Goal: Transaction & Acquisition: Book appointment/travel/reservation

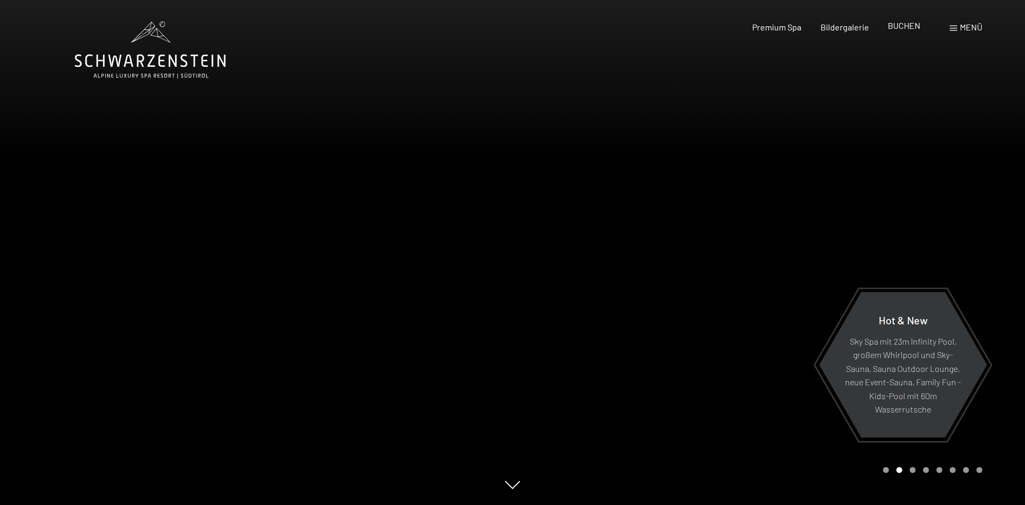
click at [914, 27] on span "BUCHEN" at bounding box center [904, 25] width 33 height 10
click at [905, 28] on span "BUCHEN" at bounding box center [904, 25] width 33 height 10
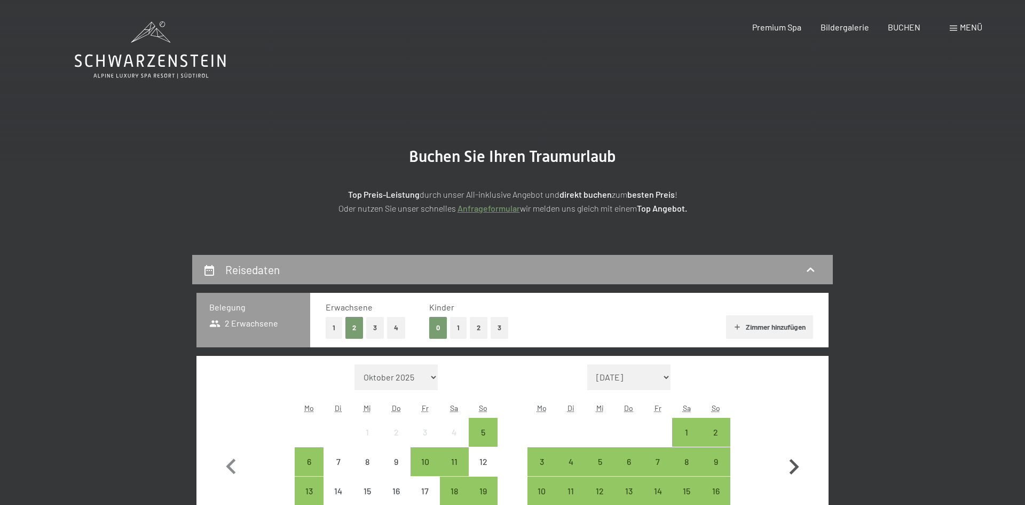
click at [793, 470] on icon "button" at bounding box center [795, 466] width 10 height 15
select select "[DATE]"
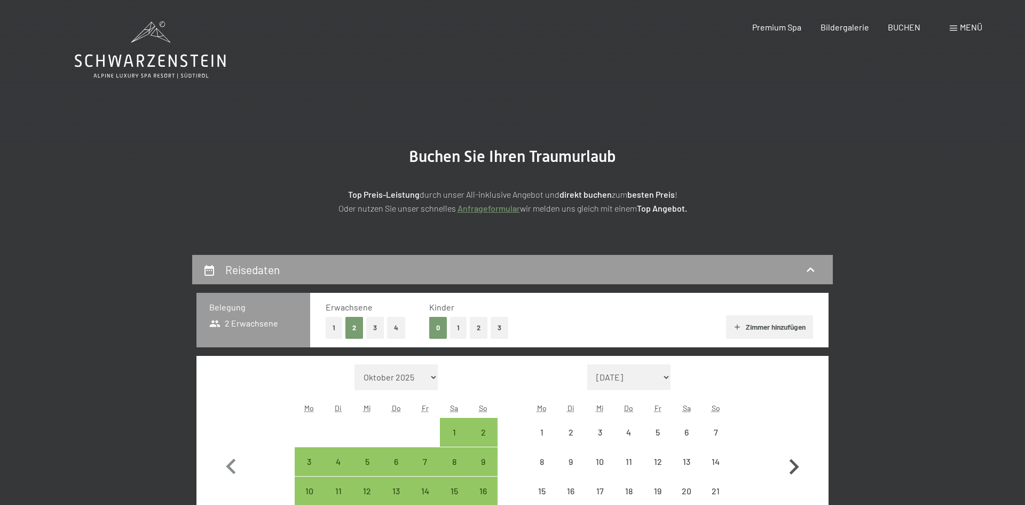
click at [793, 470] on icon "button" at bounding box center [795, 466] width 10 height 15
select select "[DATE]"
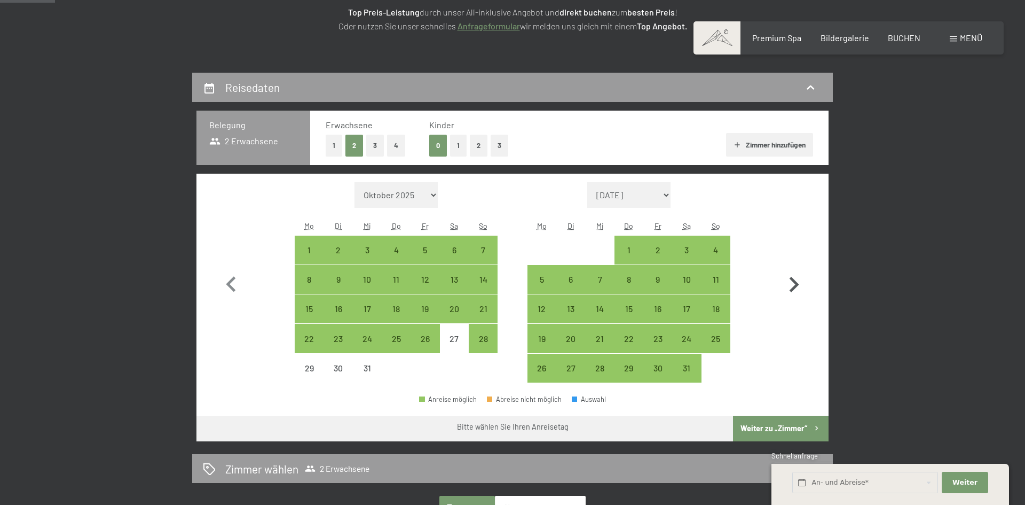
scroll to position [192, 0]
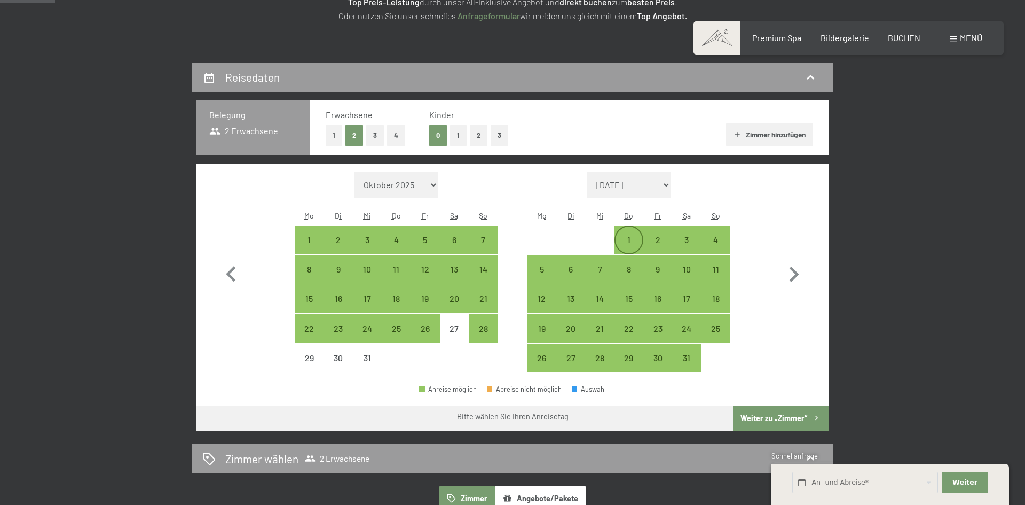
click at [625, 236] on div "1" at bounding box center [629, 248] width 27 height 27
select select "2025-12-01"
select select "2026-01-01"
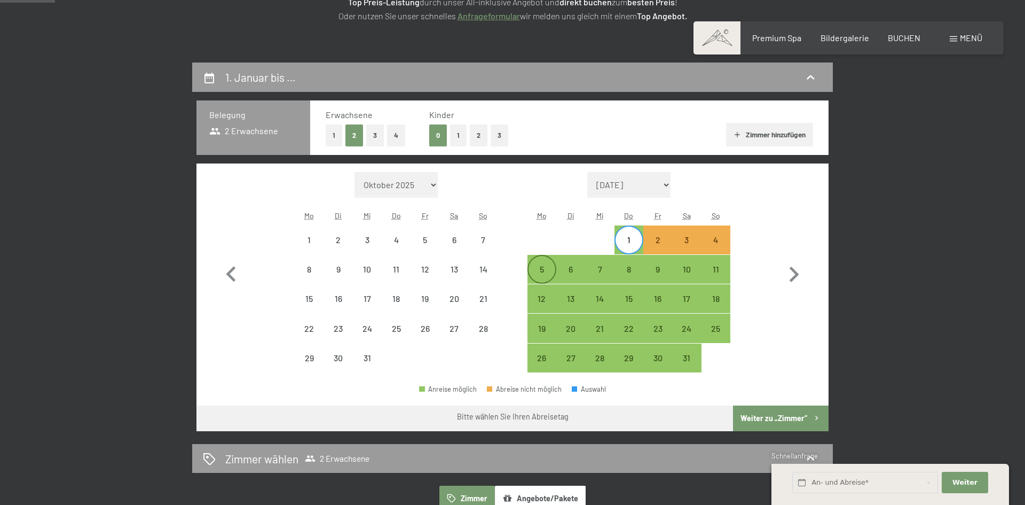
click at [538, 269] on div "5" at bounding box center [542, 278] width 27 height 27
select select "2025-12-01"
select select "2026-01-01"
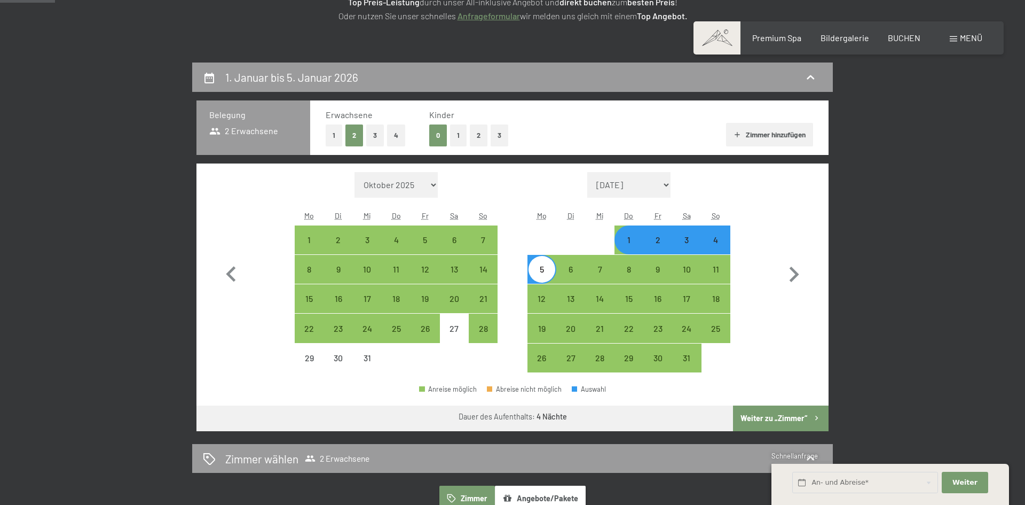
click at [757, 422] on button "Weiter zu „Zimmer“" at bounding box center [781, 418] width 96 height 26
select select "2025-12-01"
select select "2026-01-01"
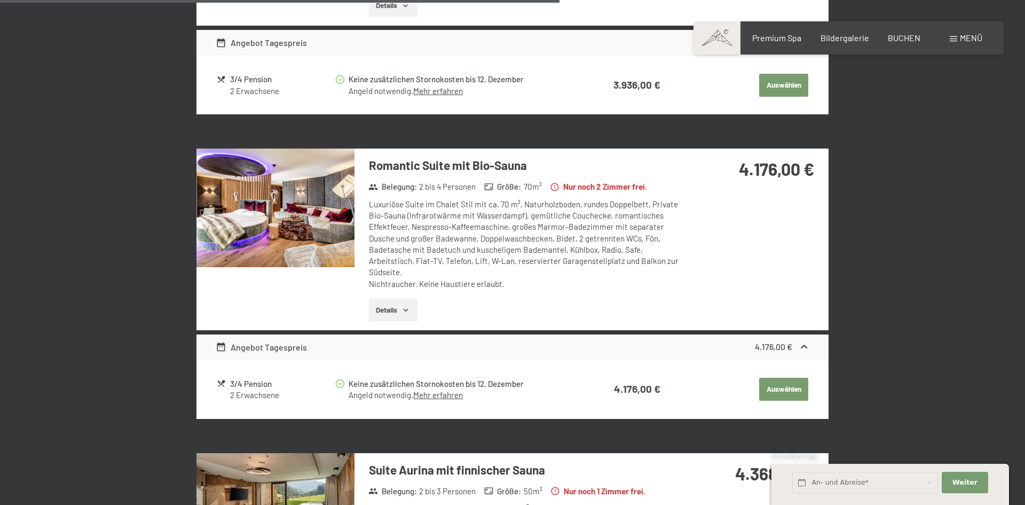
scroll to position [1388, 0]
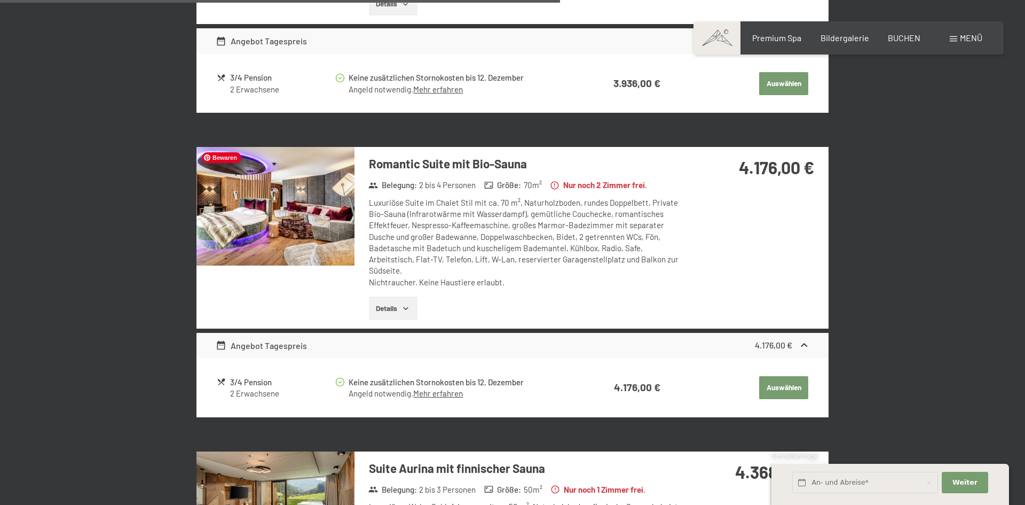
click at [306, 195] on img at bounding box center [275, 206] width 158 height 119
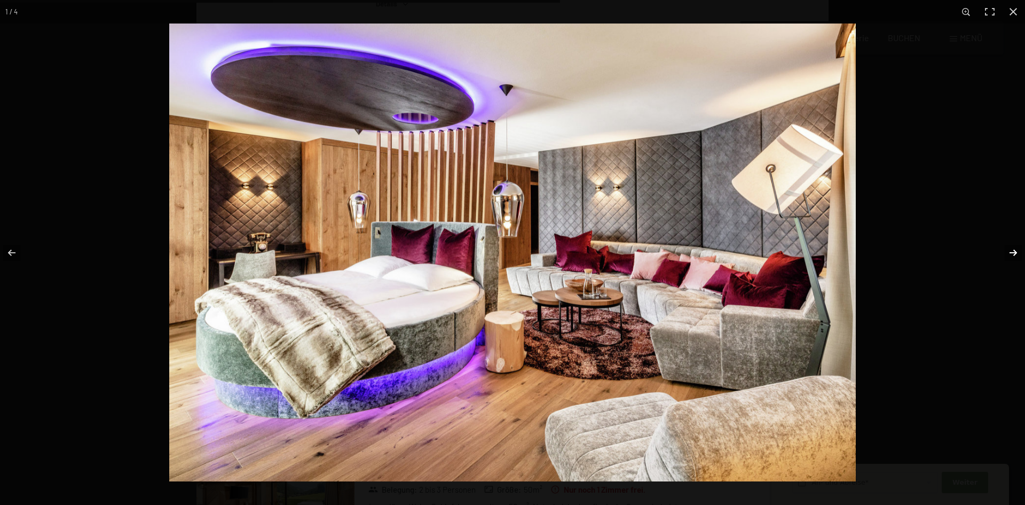
click at [1012, 252] on button "button" at bounding box center [1006, 252] width 37 height 53
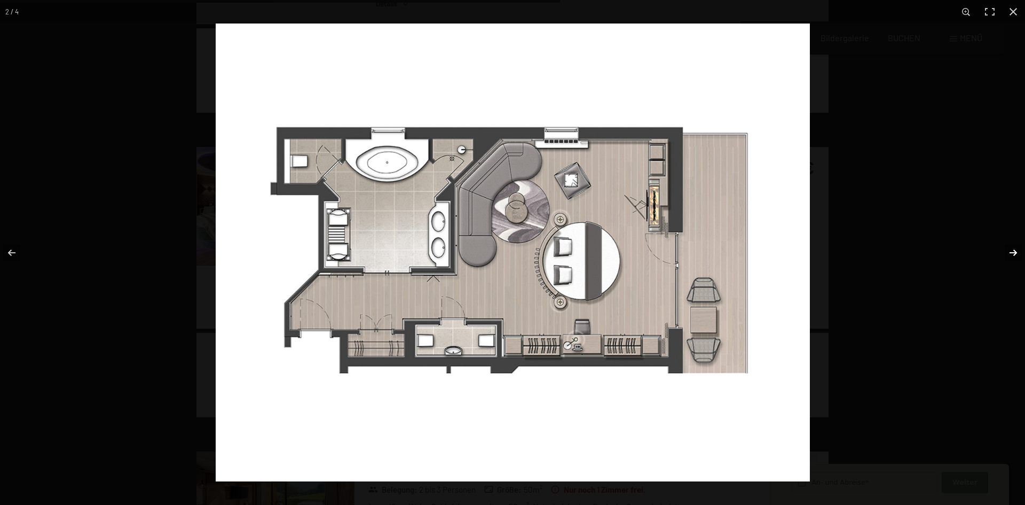
click at [1013, 249] on button "button" at bounding box center [1006, 252] width 37 height 53
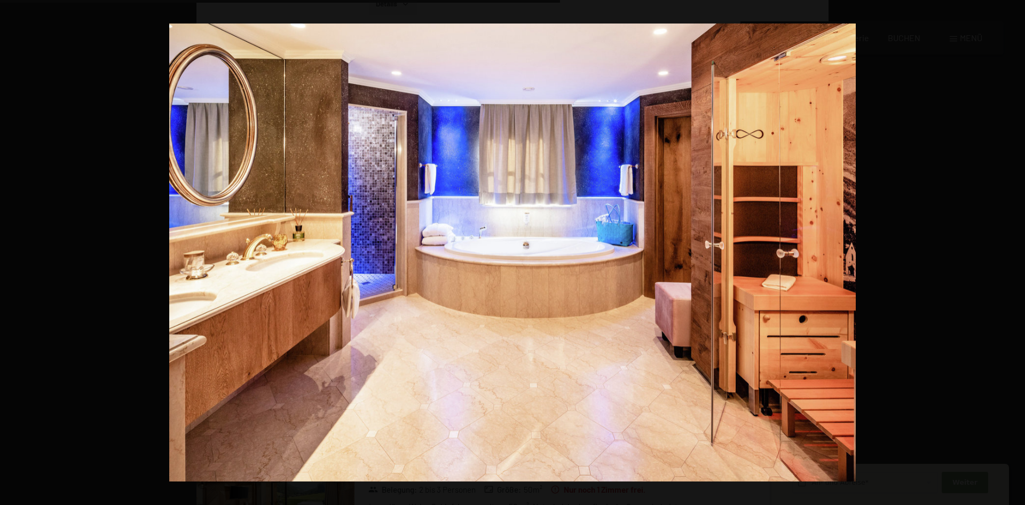
click at [1013, 249] on button "button" at bounding box center [1006, 252] width 37 height 53
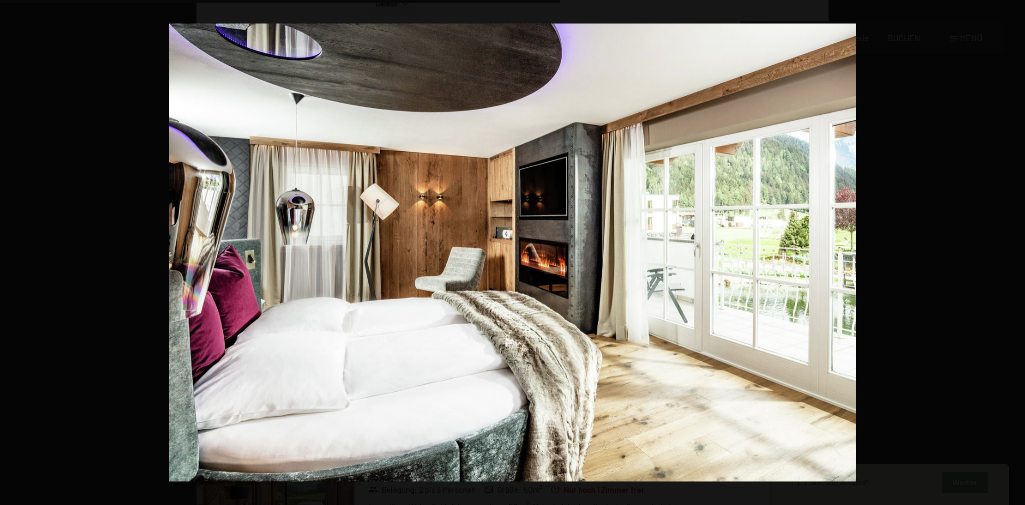
click at [1013, 249] on button "button" at bounding box center [1006, 252] width 37 height 53
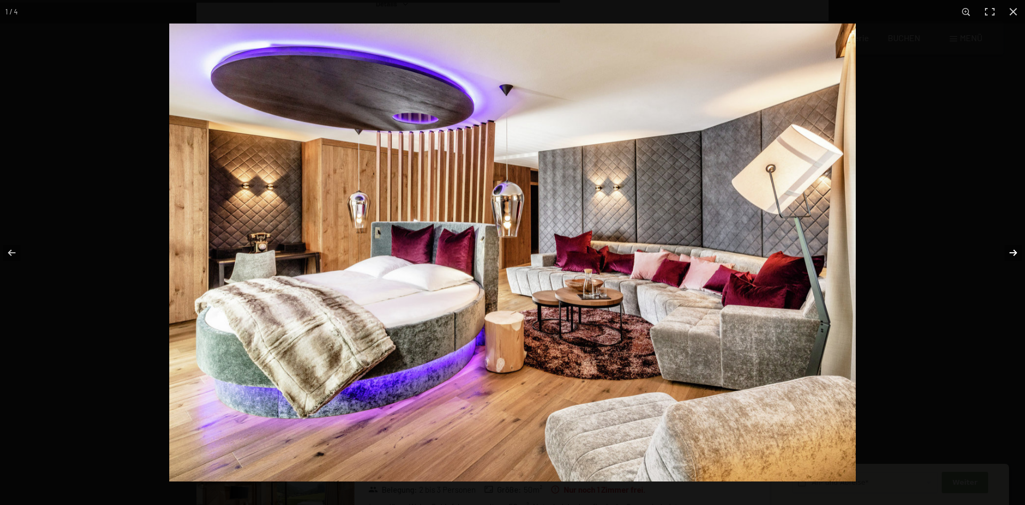
click at [1011, 256] on button "button" at bounding box center [1006, 252] width 37 height 53
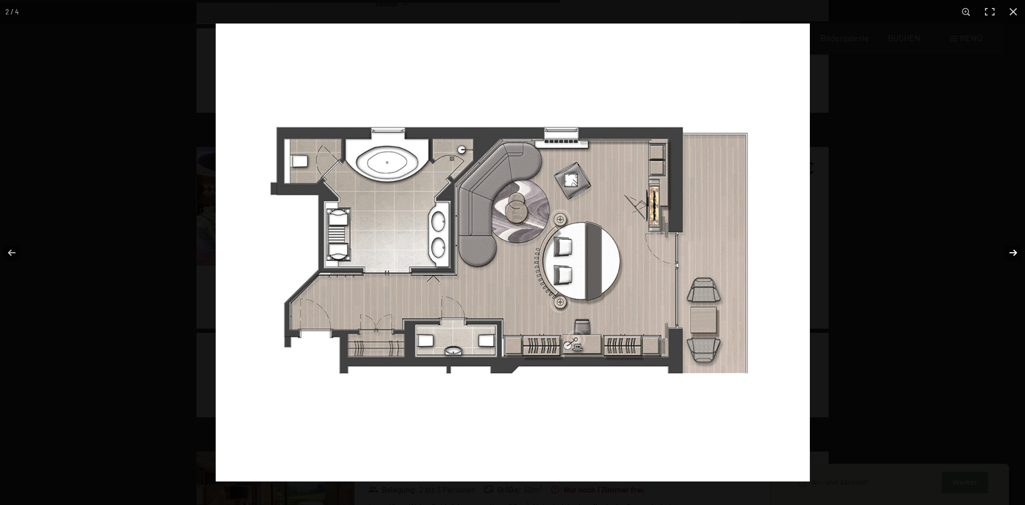
click at [1011, 256] on button "button" at bounding box center [1006, 252] width 37 height 53
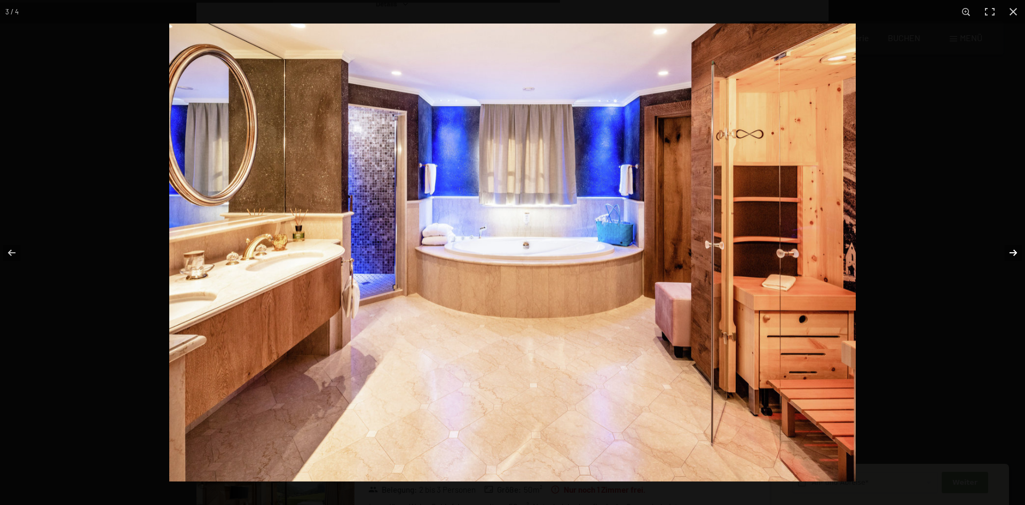
click at [1011, 256] on button "button" at bounding box center [1006, 252] width 37 height 53
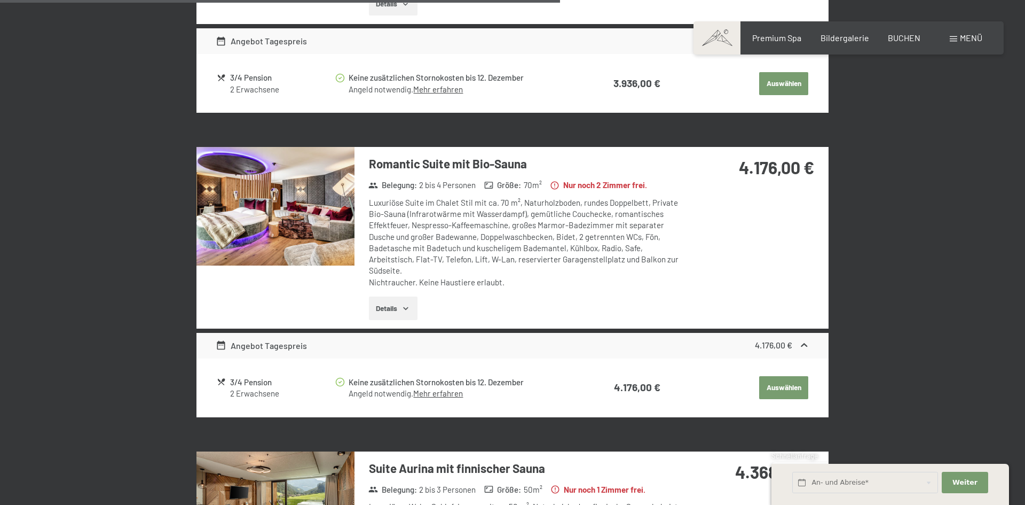
click at [0, 0] on button "button" at bounding box center [0, 0] width 0 height 0
click at [392, 312] on button "Details" at bounding box center [393, 307] width 49 height 23
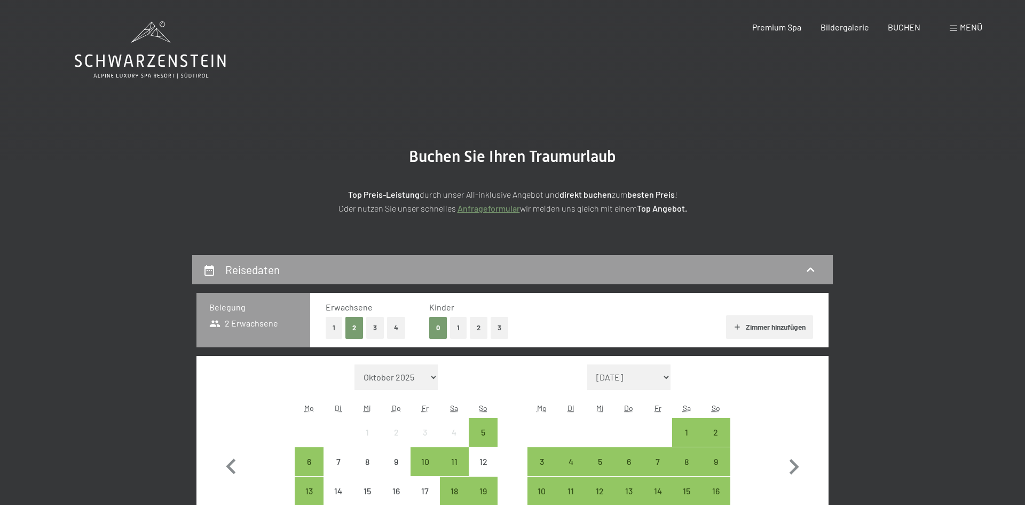
click at [480, 332] on button "2" at bounding box center [479, 328] width 18 height 22
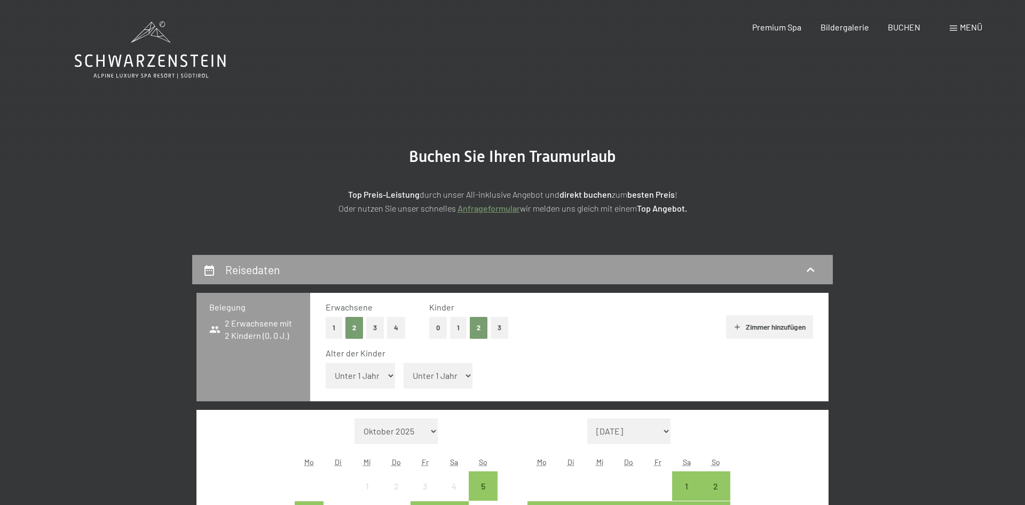
click at [386, 375] on select "Unter 1 Jahr 1 Jahr 2 Jahre 3 Jahre 4 Jahre 5 Jahre 6 Jahre 7 Jahre 8 Jahre 9 J…" at bounding box center [360, 376] width 69 height 26
select select "13"
click at [326, 363] on select "Unter 1 Jahr 1 Jahr 2 Jahre 3 Jahre 4 Jahre 5 Jahre 6 Jahre 7 Jahre 8 Jahre 9 J…" at bounding box center [360, 376] width 69 height 26
click at [462, 376] on select "Unter 1 Jahr 1 Jahr 2 Jahre 3 Jahre 4 Jahre 5 Jahre 6 Jahre 7 Jahre 8 Jahre 9 J…" at bounding box center [438, 376] width 69 height 26
select select "10"
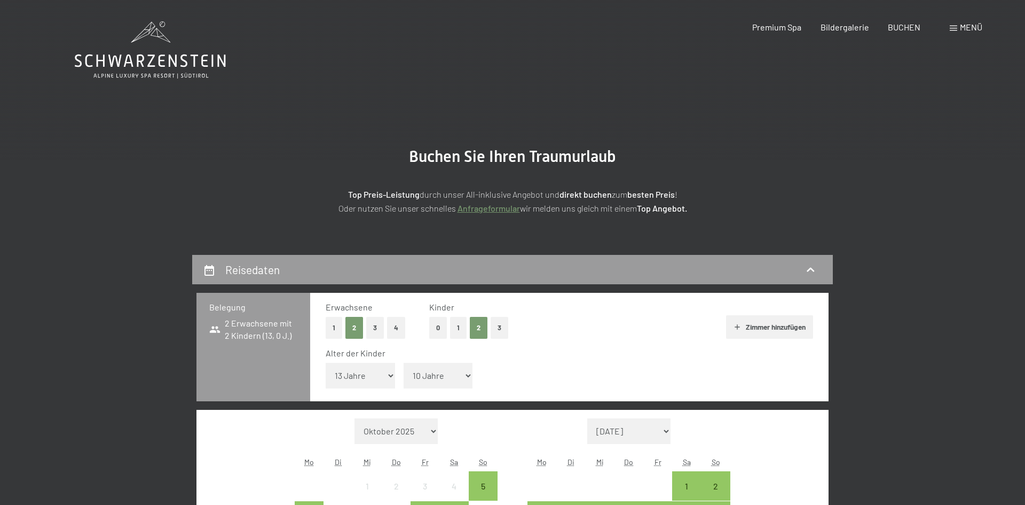
click at [404, 363] on select "Unter 1 Jahr 1 Jahr 2 Jahre 3 Jahre 4 Jahre 5 Jahre 6 Jahre 7 Jahre 8 Jahre 9 J…" at bounding box center [438, 376] width 69 height 26
click at [667, 429] on select "November 2025 Dezember 2025 Januar 2026 Februar 2026 März 2026 April 2026 Mai 2…" at bounding box center [628, 431] width 83 height 26
click at [666, 429] on select "November 2025 Dezember 2025 Januar 2026 Februar 2026 März 2026 April 2026 Mai 2…" at bounding box center [628, 431] width 83 height 26
select select "2025-12-01"
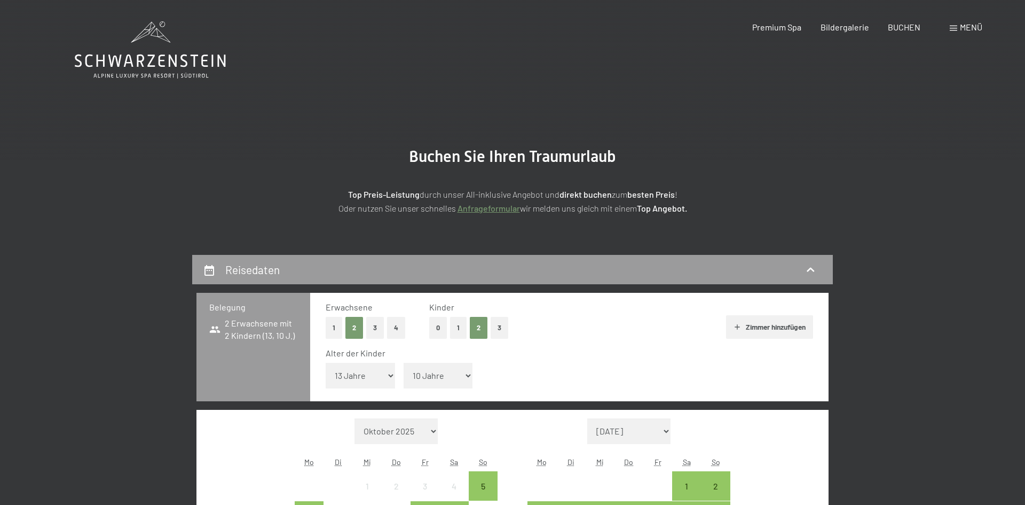
select select "2026-01-01"
select select "2025-12-01"
select select "2026-01-01"
select select "2025-12-01"
select select "2026-01-01"
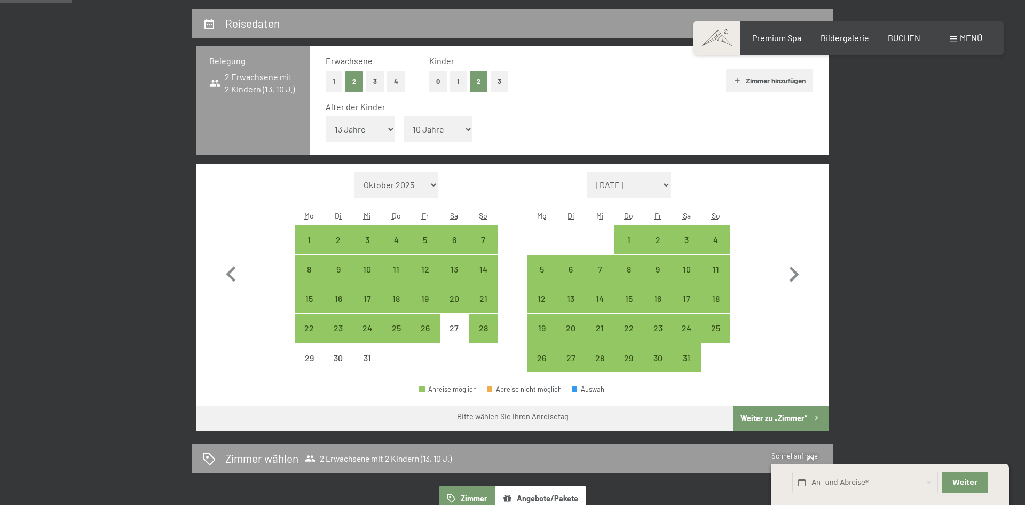
scroll to position [256, 0]
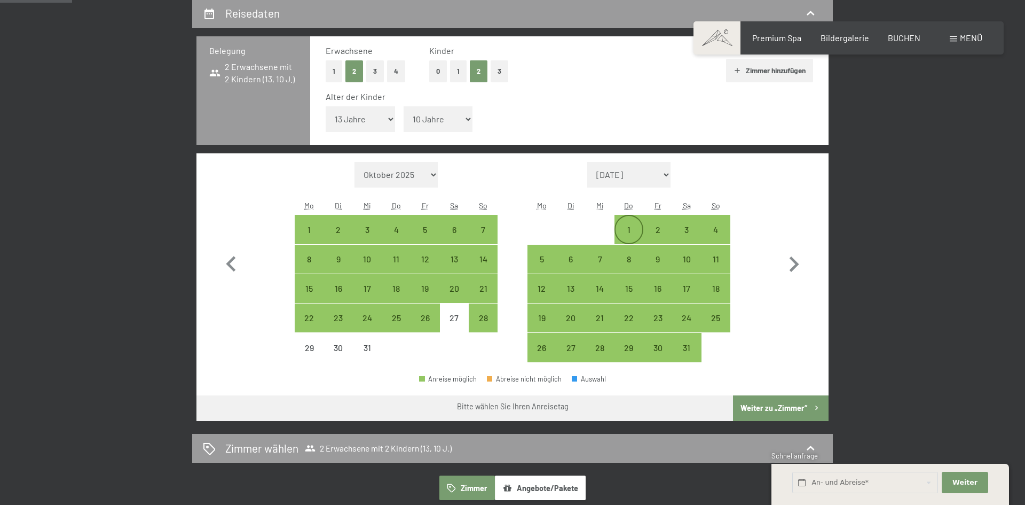
click at [631, 225] on div "1" at bounding box center [629, 238] width 27 height 27
select select "2025-12-01"
select select "2026-01-01"
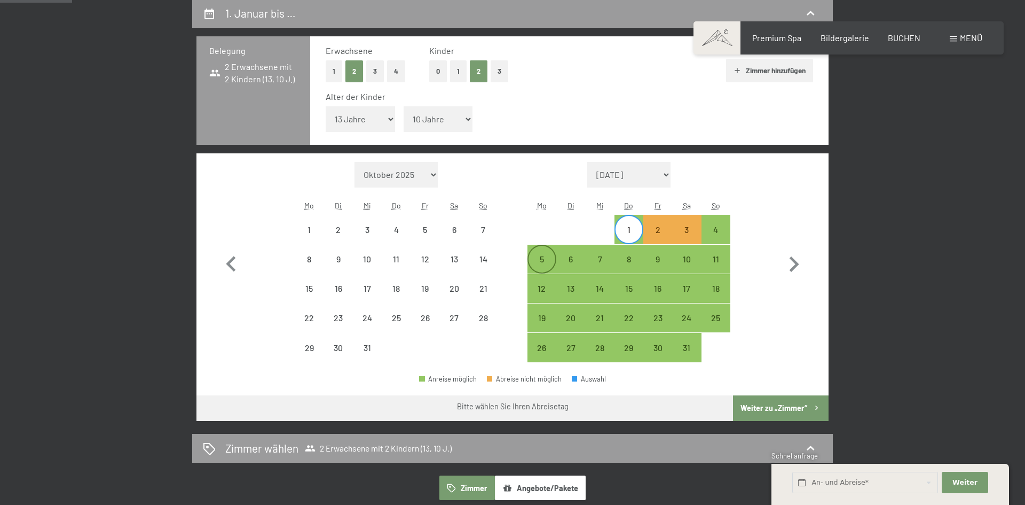
click at [542, 259] on div "5" at bounding box center [542, 268] width 27 height 27
select select "2025-12-01"
select select "2026-01-01"
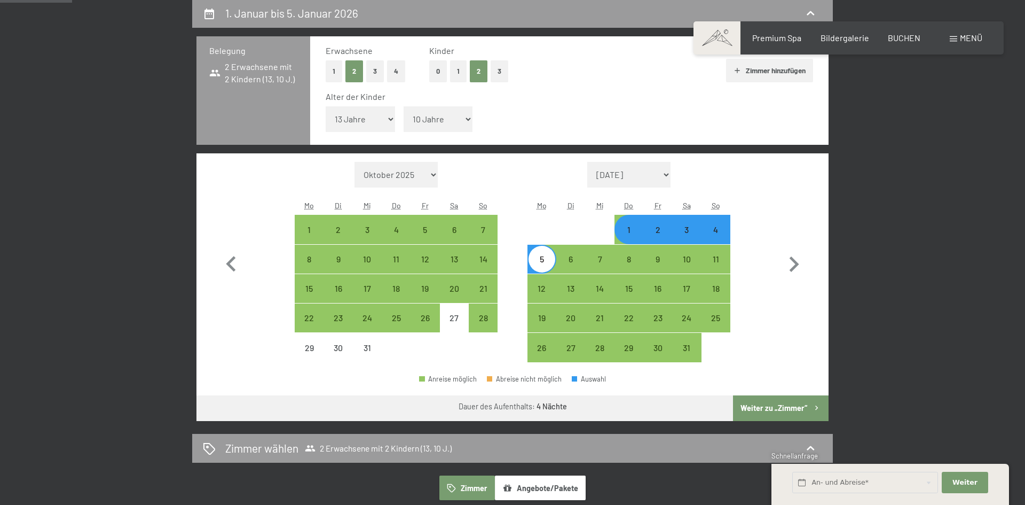
click at [775, 411] on button "Weiter zu „Zimmer“" at bounding box center [781, 408] width 96 height 26
select select "2025-12-01"
select select "2026-01-01"
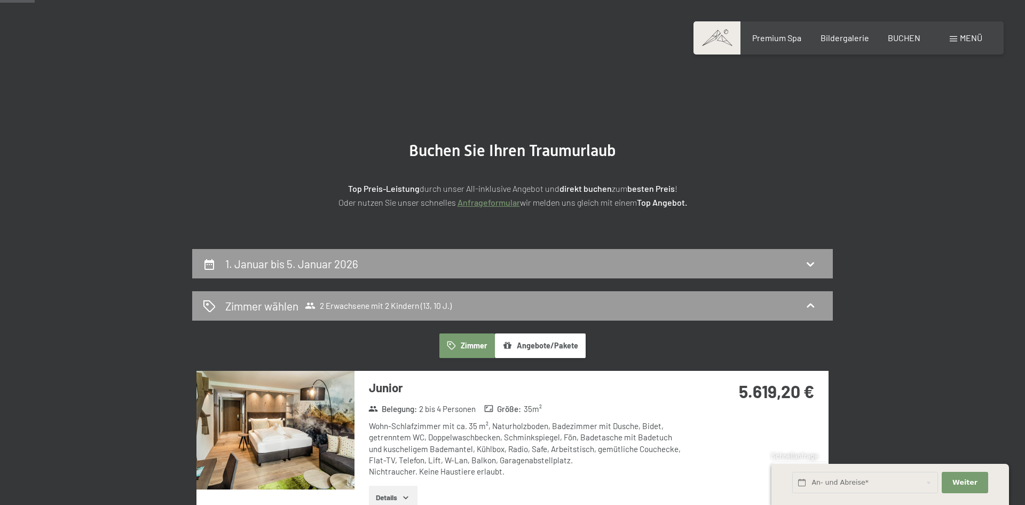
scroll to position [0, 0]
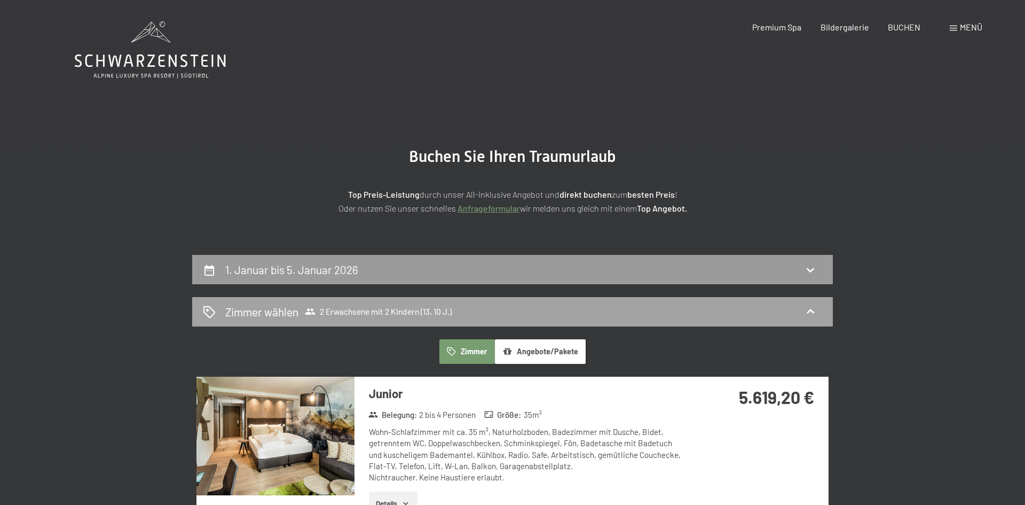
click at [207, 311] on icon at bounding box center [209, 312] width 12 height 12
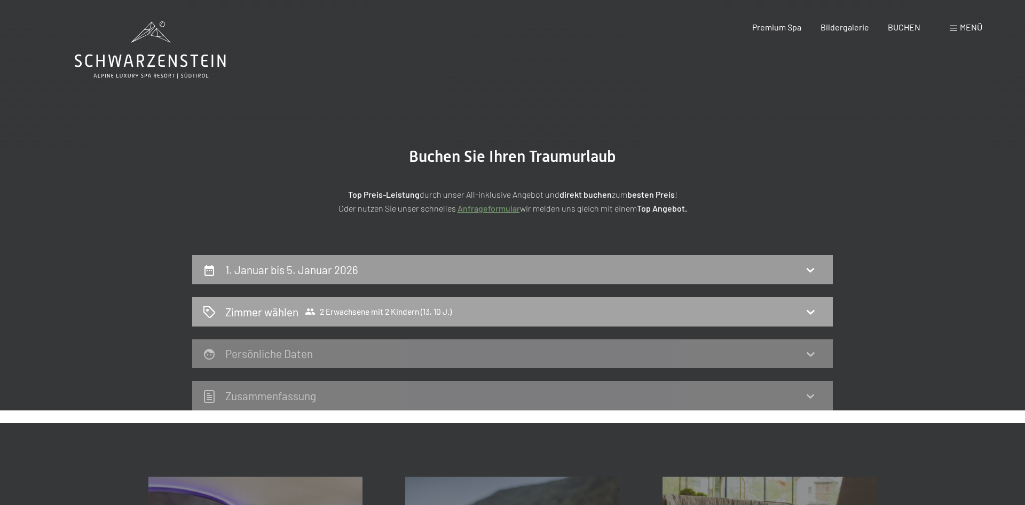
click at [810, 310] on icon at bounding box center [810, 311] width 13 height 13
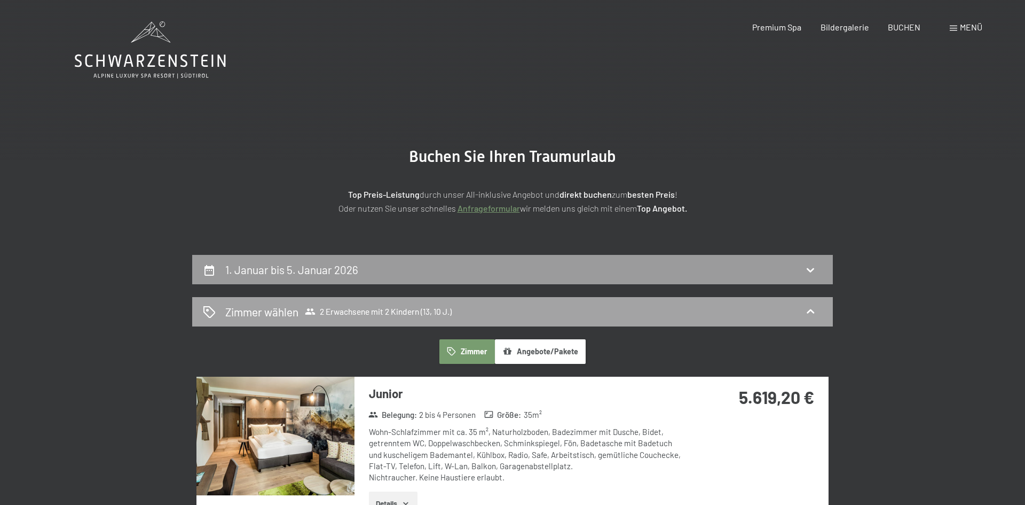
click at [210, 310] on icon at bounding box center [209, 311] width 13 height 13
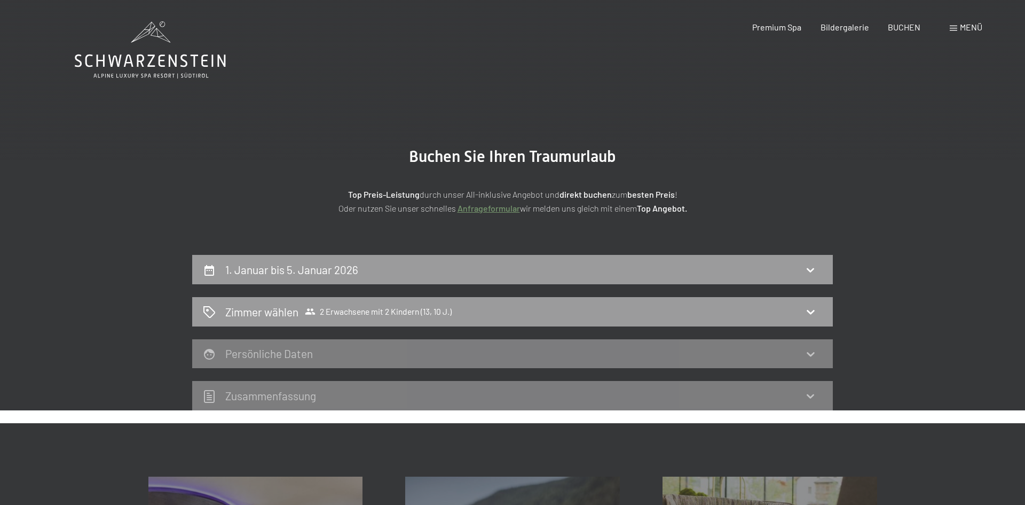
click at [269, 349] on h2 "Persönliche Daten" at bounding box center [269, 353] width 88 height 13
click at [272, 309] on h2 "Zimmer wählen" at bounding box center [261, 311] width 73 height 15
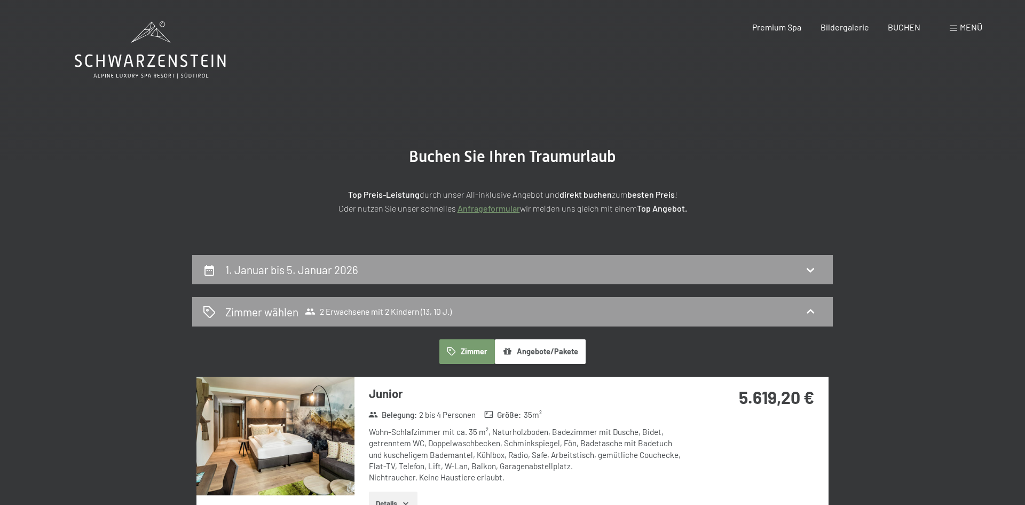
click at [469, 356] on button "Zimmer" at bounding box center [467, 351] width 56 height 25
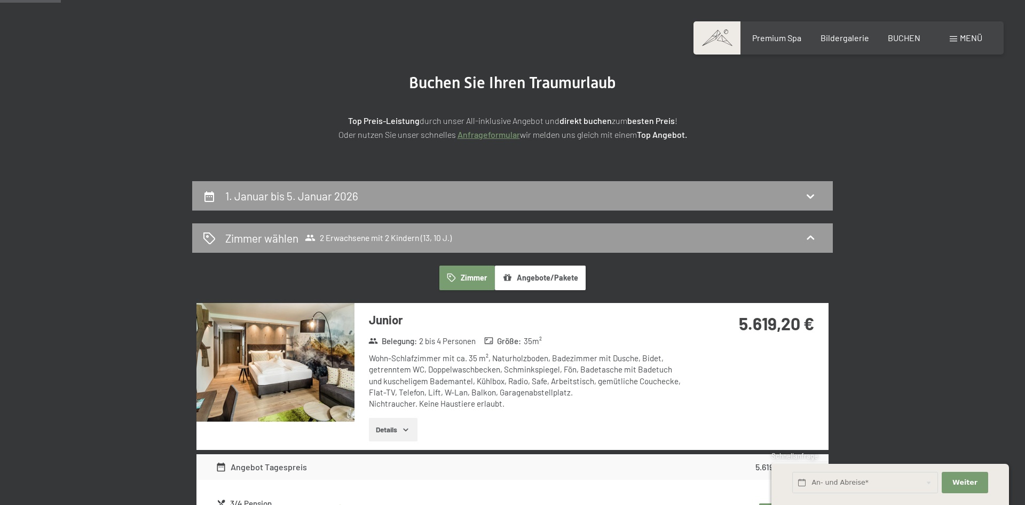
scroll to position [64, 0]
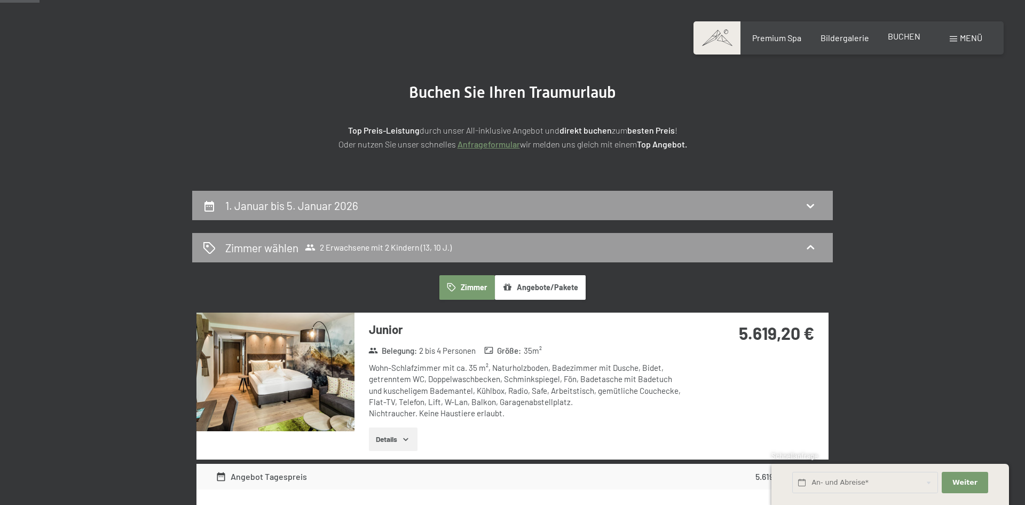
click at [906, 37] on span "BUCHEN" at bounding box center [904, 36] width 33 height 10
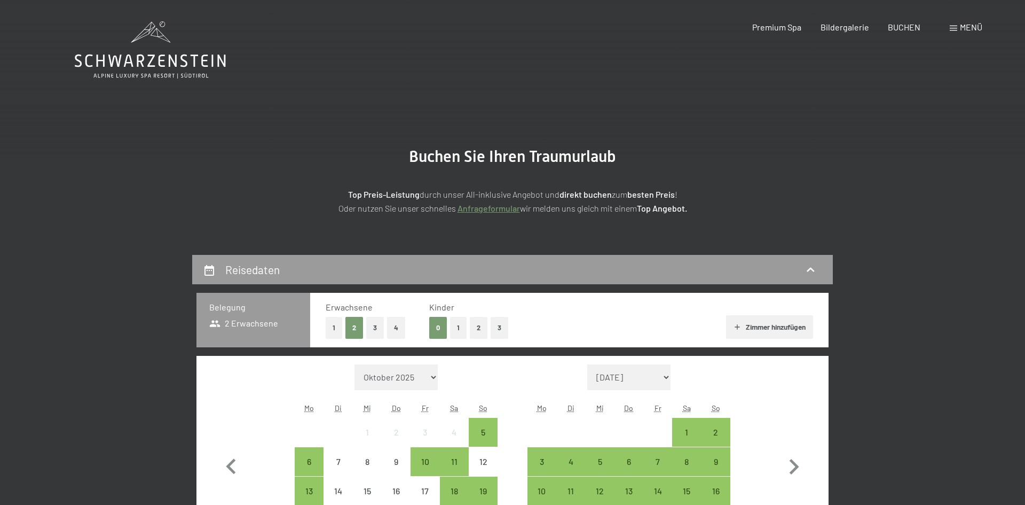
click at [461, 327] on button "1" at bounding box center [458, 328] width 17 height 22
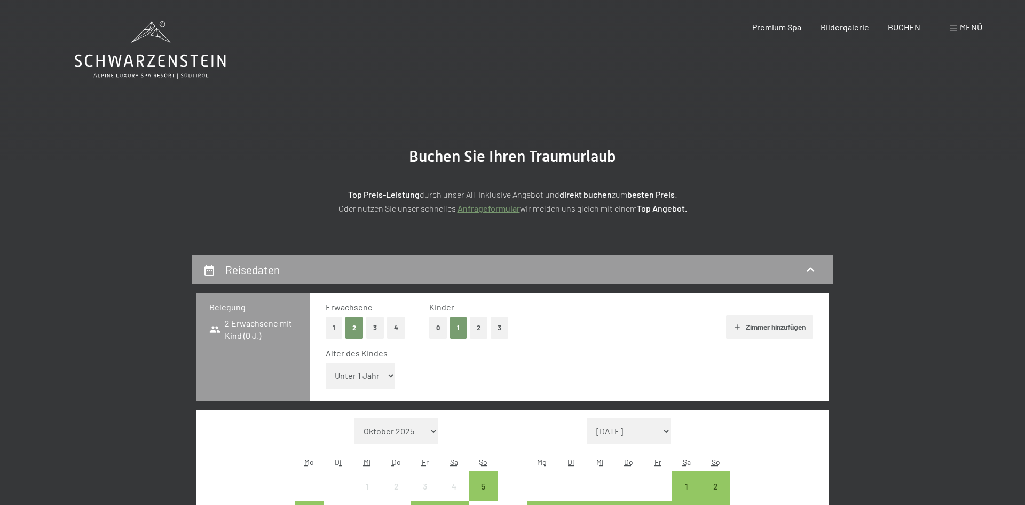
click at [385, 374] on select "Unter 1 Jahr 1 Jahr 2 Jahre 3 Jahre 4 Jahre 5 Jahre 6 Jahre 7 Jahre 8 Jahre 9 J…" at bounding box center [360, 376] width 69 height 26
select select "10"
click at [326, 363] on select "Unter 1 Jahr 1 Jahr 2 Jahre 3 Jahre 4 Jahre 5 Jahre 6 Jahre 7 Jahre 8 Jahre 9 J…" at bounding box center [360, 376] width 69 height 26
click at [754, 331] on button "Zimmer hinzufügen" at bounding box center [769, 326] width 87 height 23
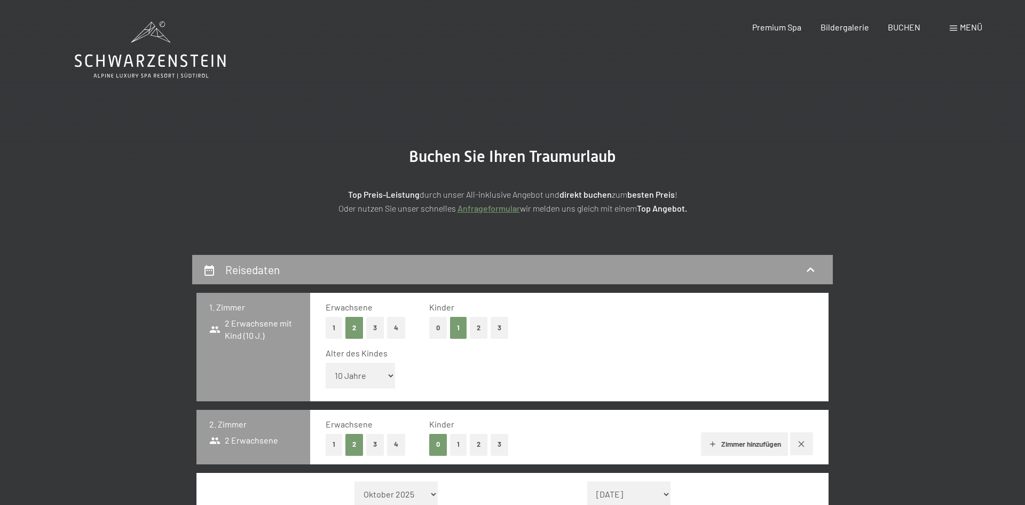
click at [334, 446] on button "1" at bounding box center [334, 445] width 17 height 22
click at [455, 446] on button "1" at bounding box center [458, 445] width 17 height 22
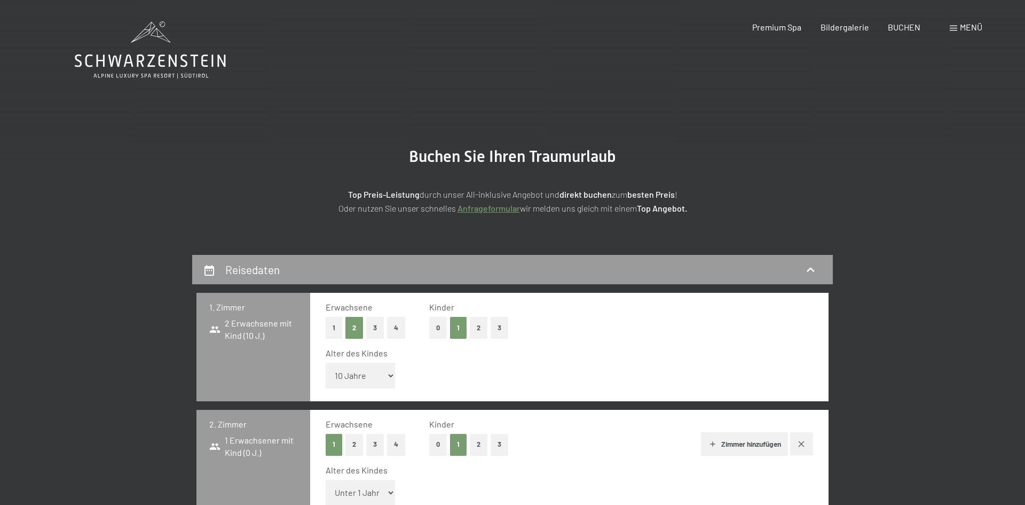
click at [387, 491] on select "Unter 1 Jahr 1 Jahr 2 Jahre 3 Jahre 4 Jahre 5 Jahre 6 Jahre 7 Jahre 8 Jahre 9 J…" at bounding box center [360, 492] width 69 height 26
click at [326, 479] on select "Unter 1 Jahr 1 Jahr 2 Jahre 3 Jahre 4 Jahre 5 Jahre 6 Jahre 7 Jahre 8 Jahre 9 J…" at bounding box center [360, 492] width 69 height 26
click at [386, 489] on select "Unter 1 Jahr 1 Jahr 2 Jahre 3 Jahre 4 Jahre 5 Jahre 6 Jahre 7 Jahre 8 Jahre 9 J…" at bounding box center [360, 492] width 69 height 26
select select "15"
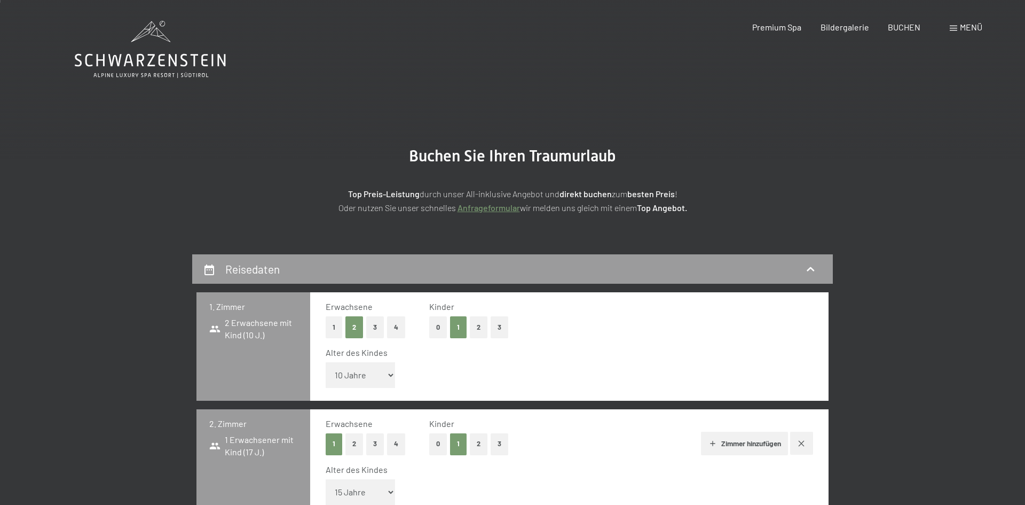
click at [326, 479] on select "Unter 1 Jahr 1 Jahr 2 Jahre 3 Jahre 4 Jahre 5 Jahre 6 Jahre 7 Jahre 8 Jahre 9 J…" at bounding box center [360, 492] width 69 height 26
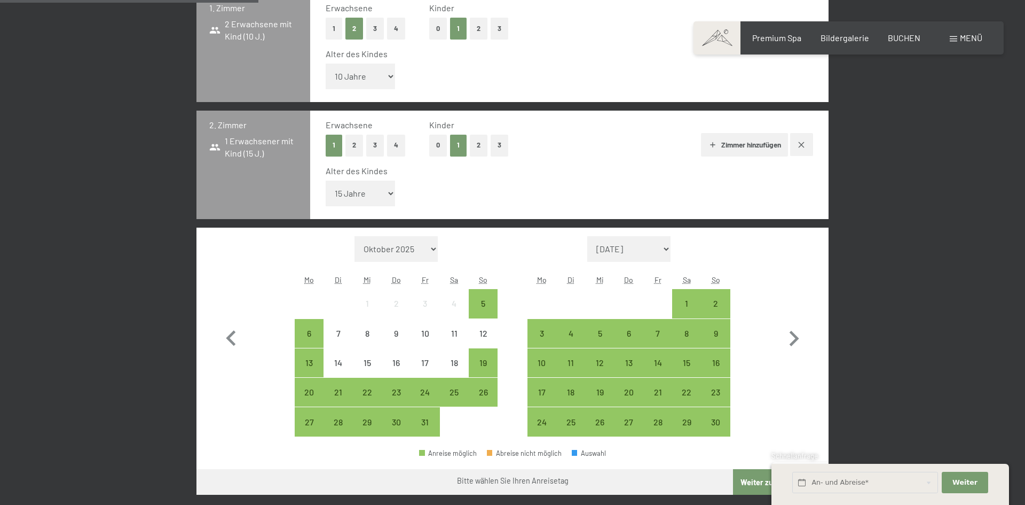
scroll to position [321, 0]
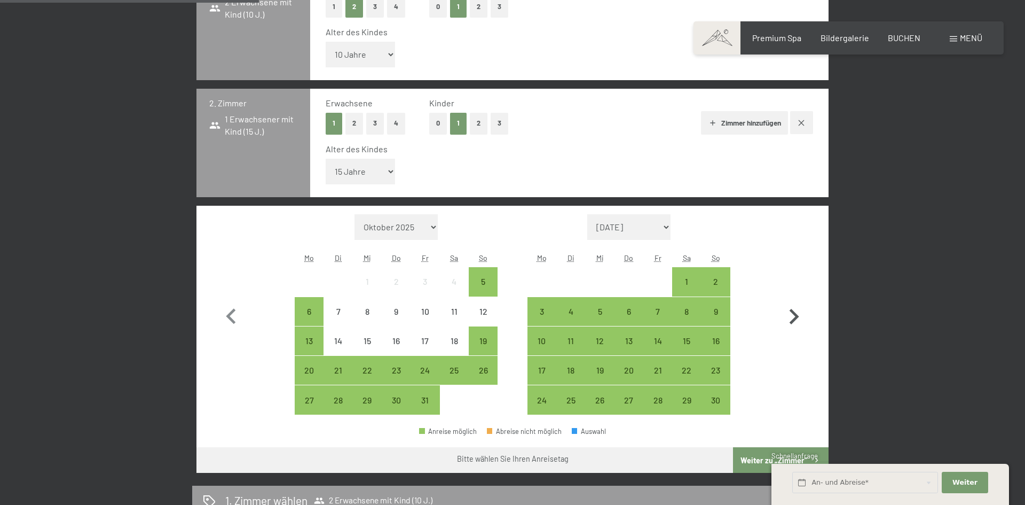
click at [793, 314] on icon "button" at bounding box center [793, 316] width 31 height 31
select select "2025-11-01"
select select "2025-12-01"
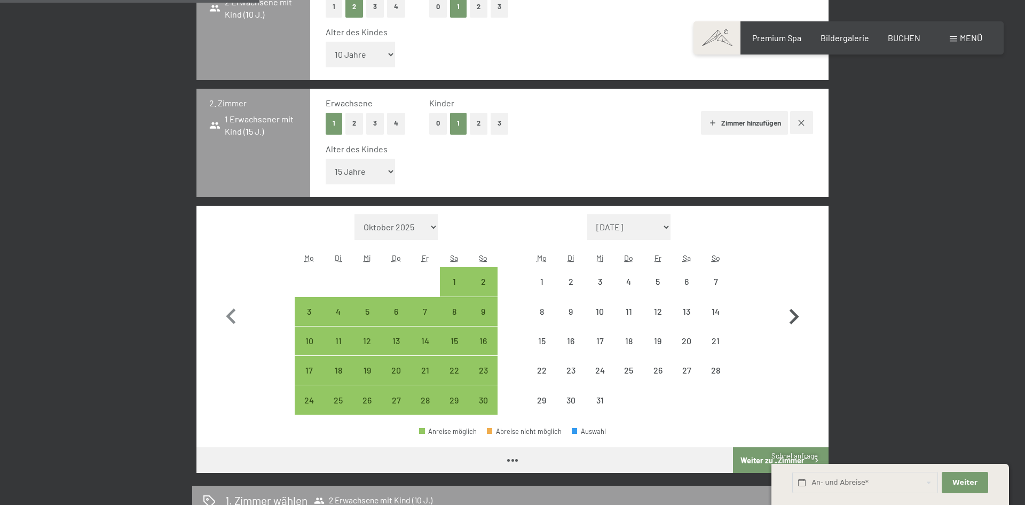
click at [793, 314] on icon "button" at bounding box center [793, 316] width 31 height 31
select select "2025-12-01"
select select "2026-01-01"
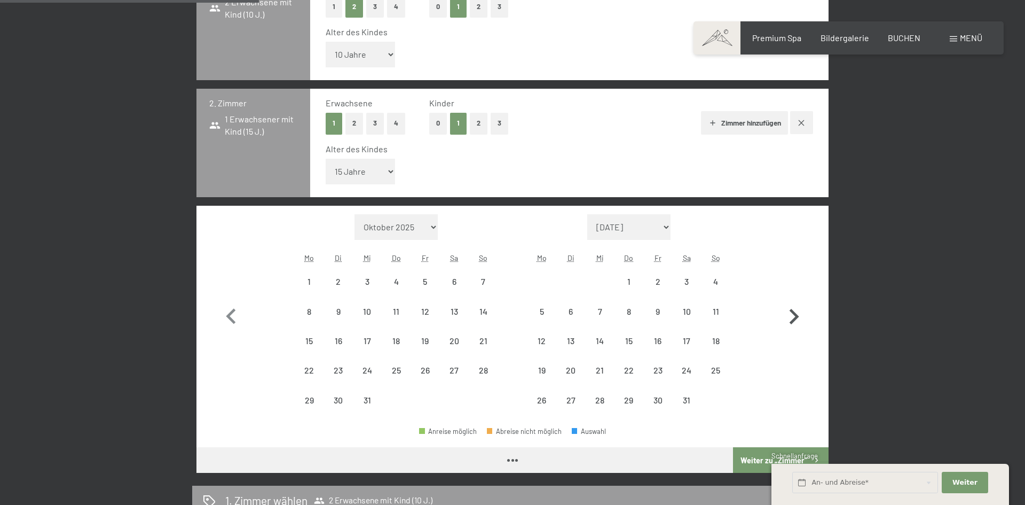
click at [793, 313] on icon "button" at bounding box center [795, 316] width 10 height 15
select select "2026-01-01"
select select "2026-02-01"
select select "2026-01-01"
select select "2026-02-01"
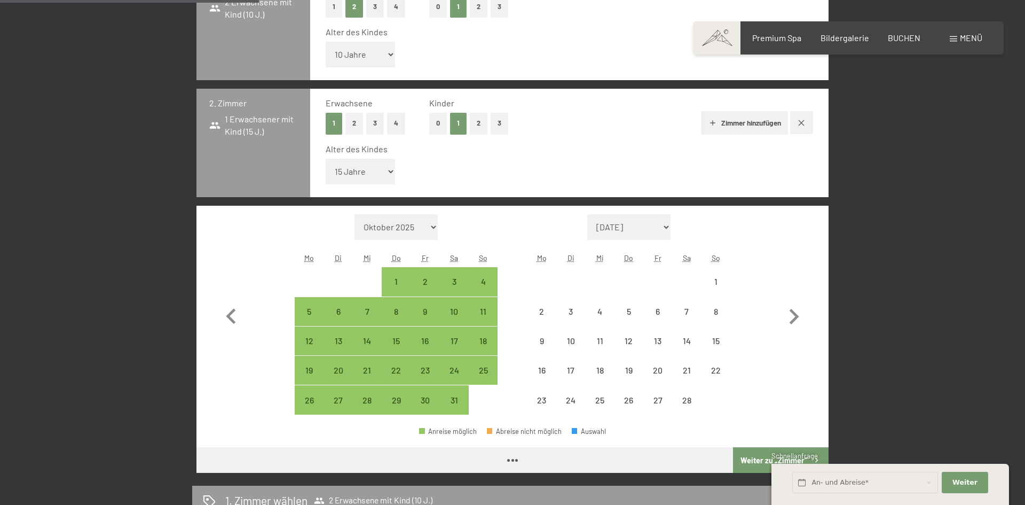
select select "2026-01-01"
select select "2026-02-01"
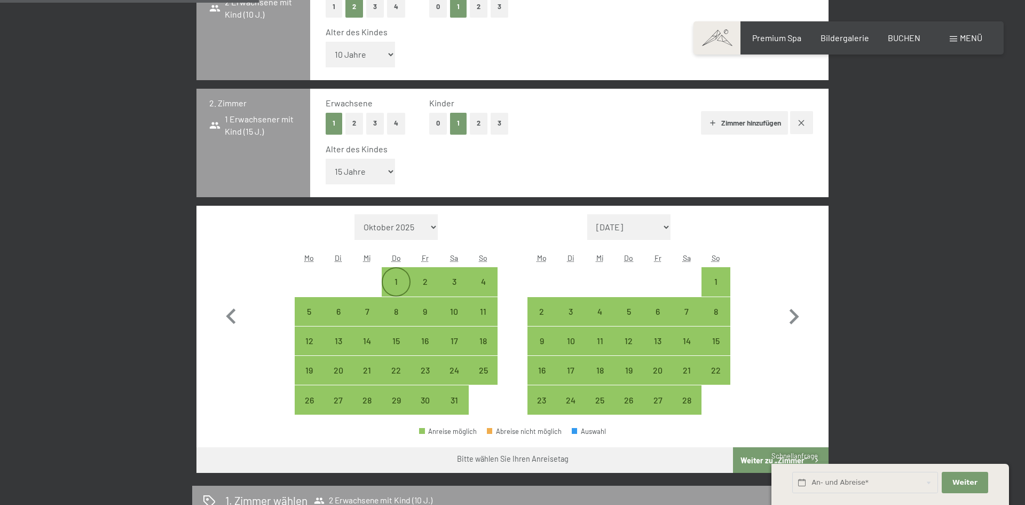
click at [395, 286] on div "1" at bounding box center [396, 290] width 27 height 27
select select "2026-01-01"
select select "2026-02-01"
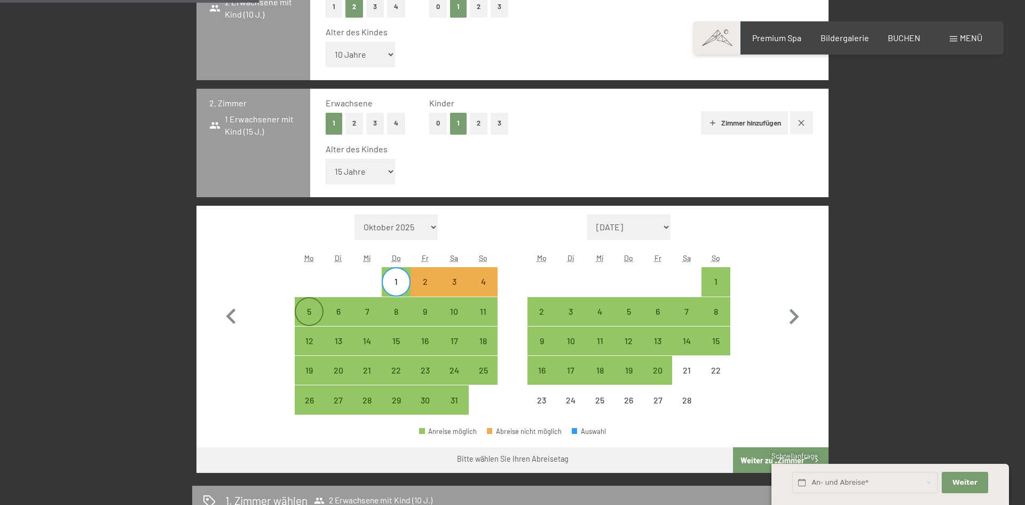
click at [302, 309] on div "5" at bounding box center [309, 320] width 27 height 27
select select "2026-01-01"
select select "2026-02-01"
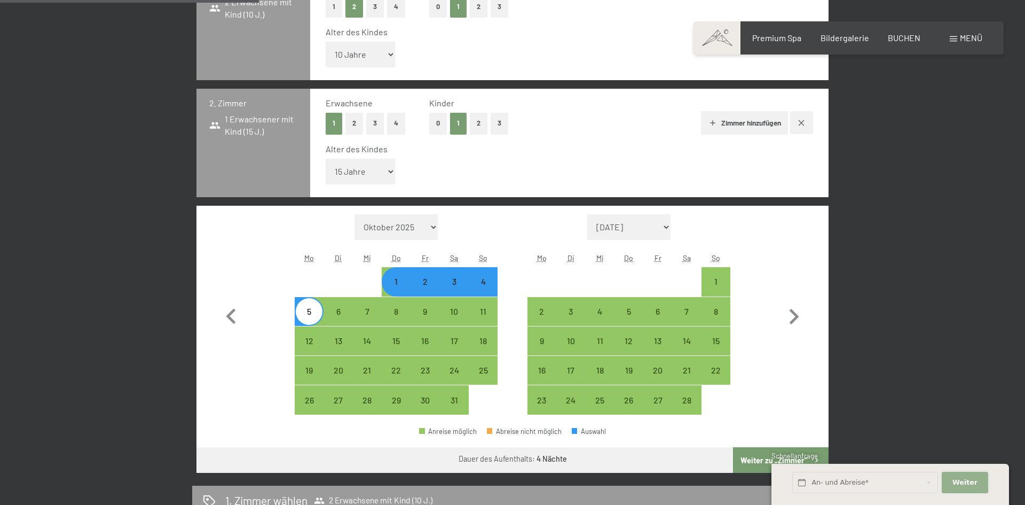
click at [964, 478] on span "Weiter" at bounding box center [965, 482] width 25 height 10
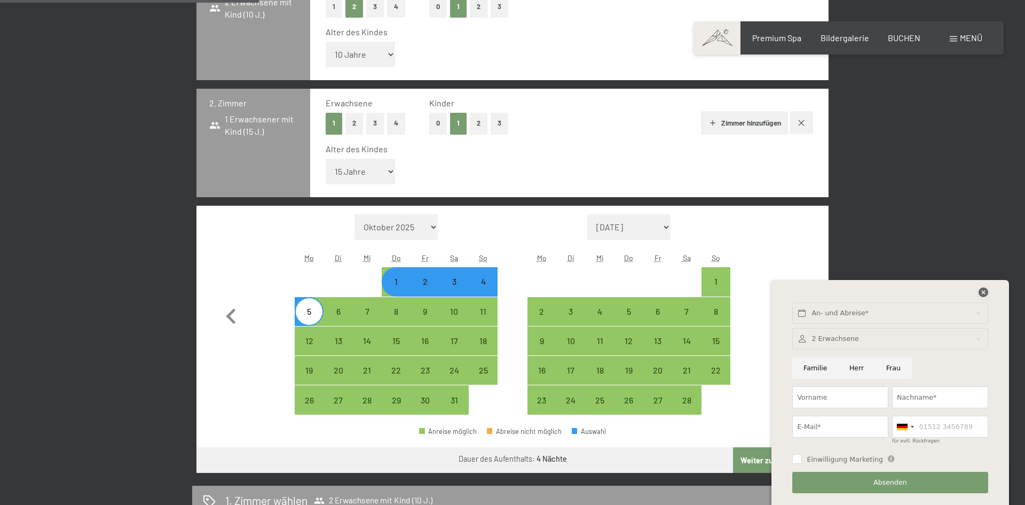
click at [979, 293] on icon at bounding box center [984, 292] width 10 height 10
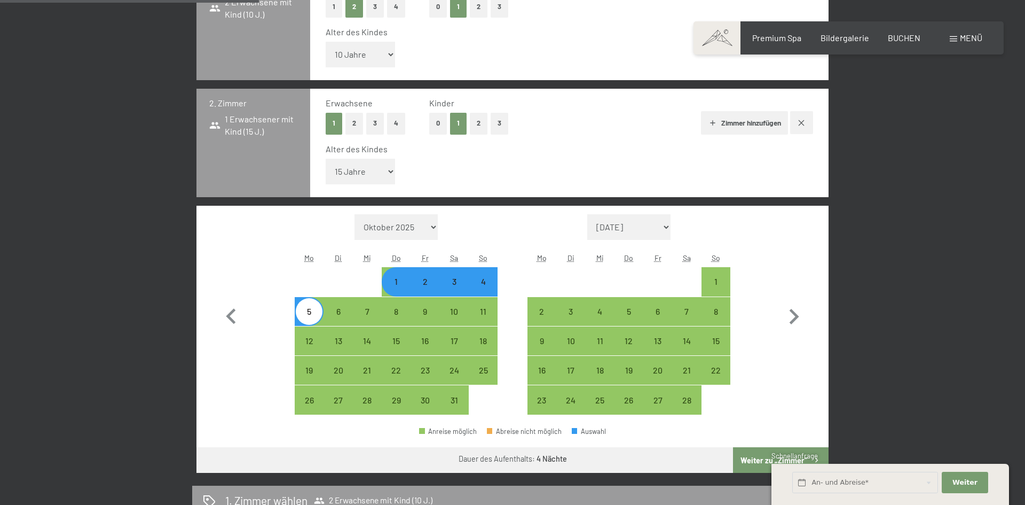
click at [756, 460] on button "Weiter zu „Zimmer“" at bounding box center [781, 460] width 96 height 26
select select "2026-01-01"
select select "2026-02-01"
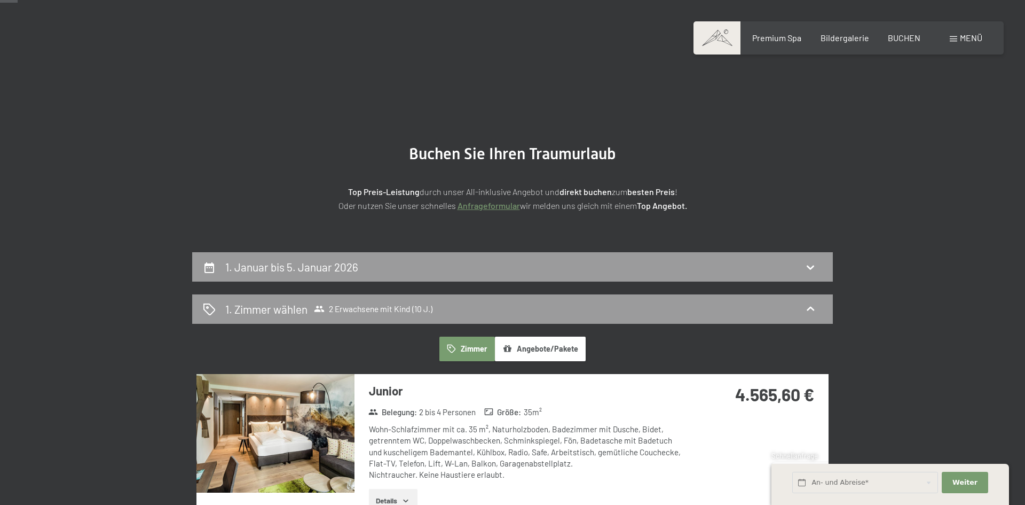
scroll to position [0, 0]
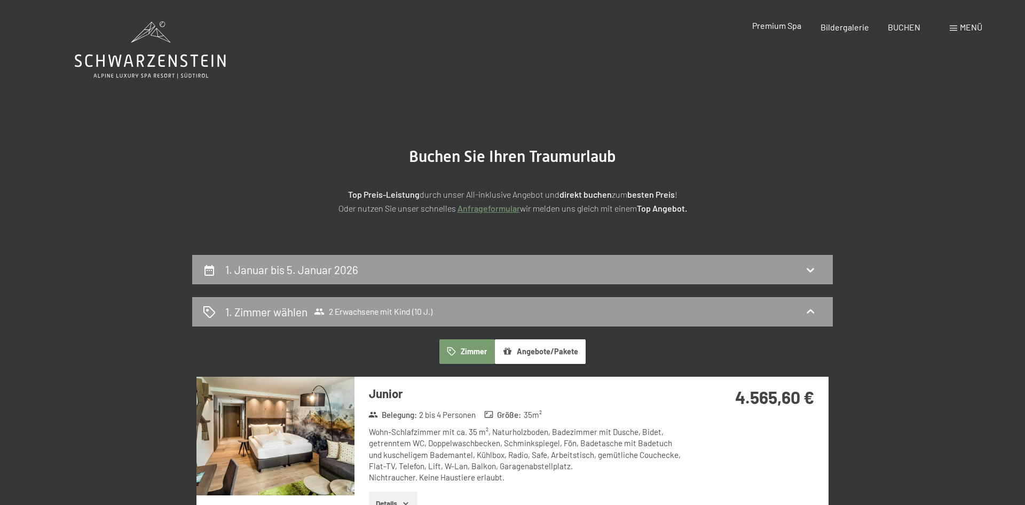
click at [780, 25] on span "Premium Spa" at bounding box center [776, 25] width 49 height 10
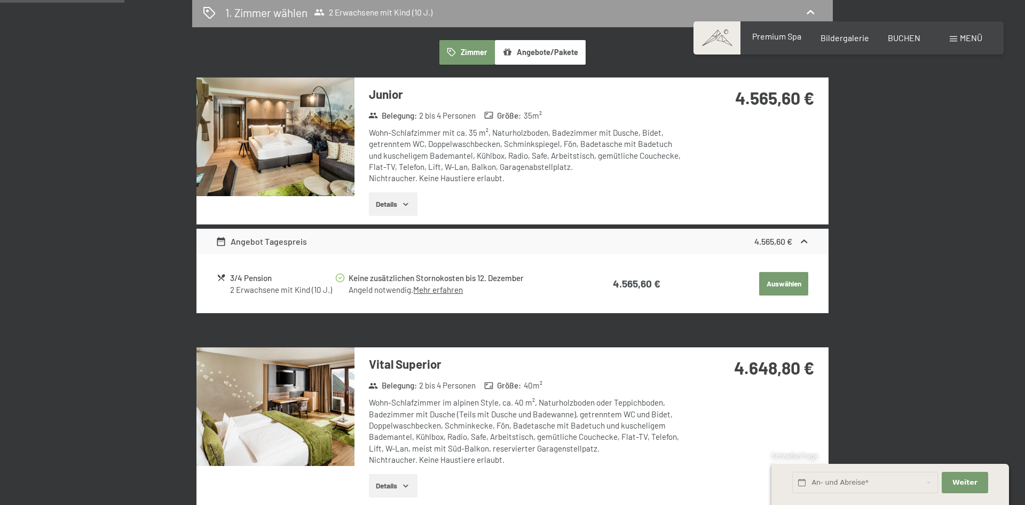
scroll to position [320, 0]
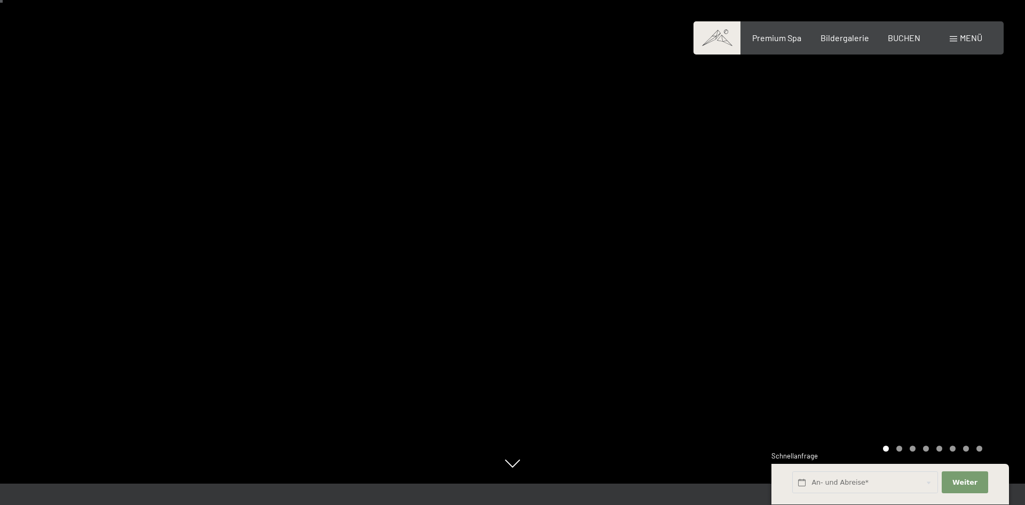
scroll to position [43, 0]
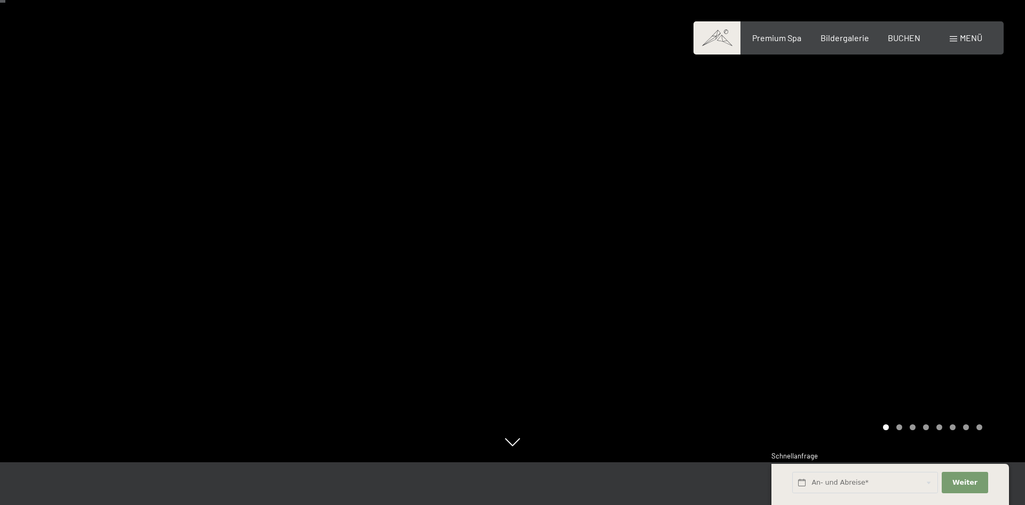
click at [974, 230] on div at bounding box center [769, 209] width 513 height 505
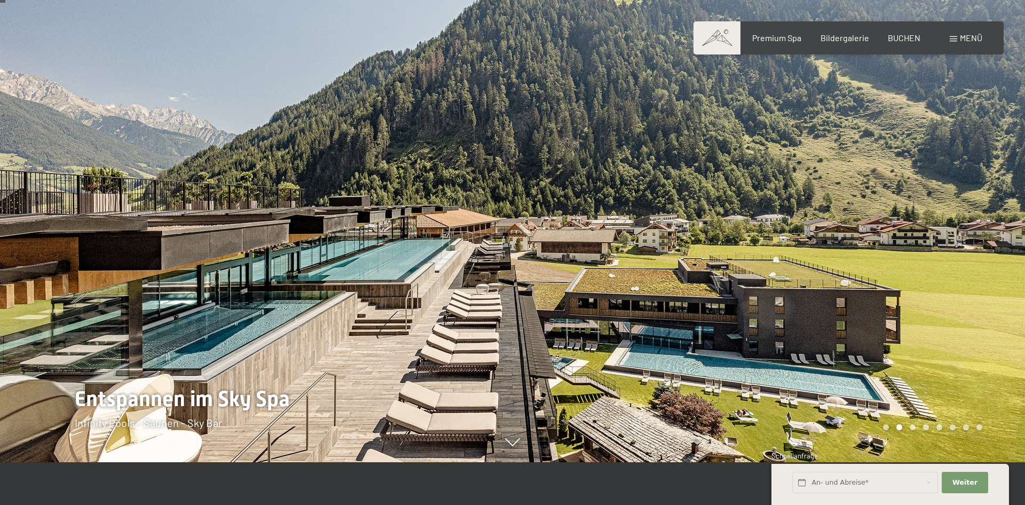
click at [916, 431] on div at bounding box center [769, 209] width 513 height 505
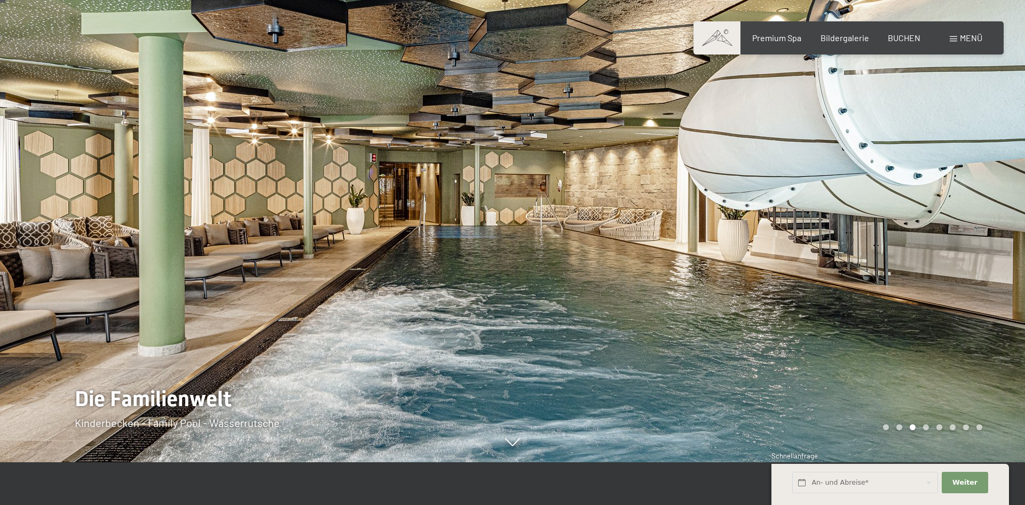
click at [926, 428] on div "Carousel Page 4" at bounding box center [926, 427] width 6 height 6
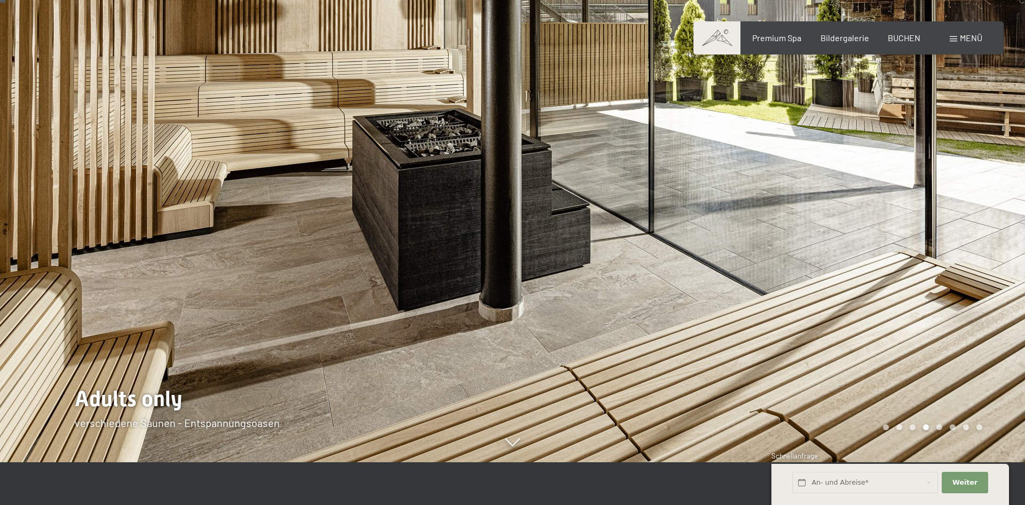
click at [940, 425] on div "Carousel Page 5" at bounding box center [940, 427] width 6 height 6
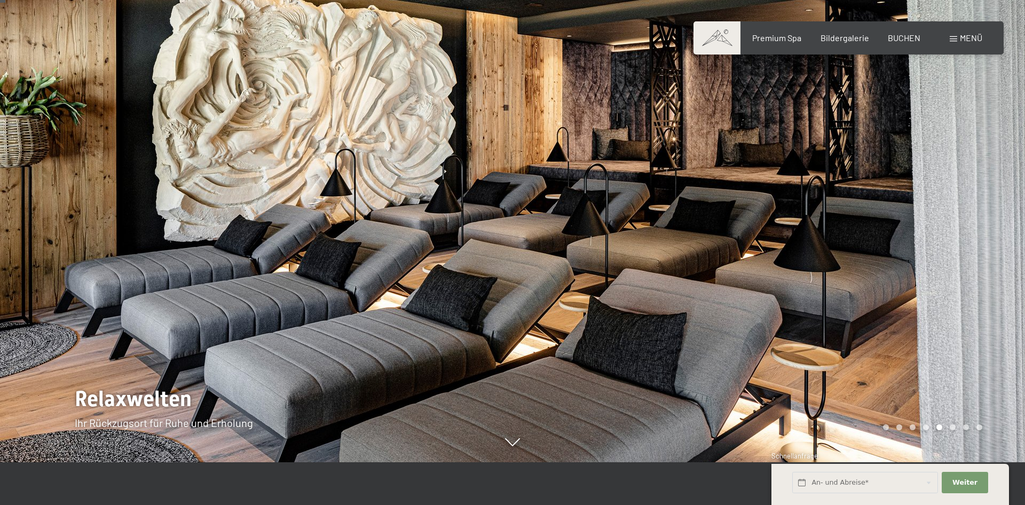
click at [957, 426] on div "Carousel Pagination" at bounding box center [930, 427] width 103 height 6
click at [952, 429] on div "Carousel Page 6" at bounding box center [953, 427] width 6 height 6
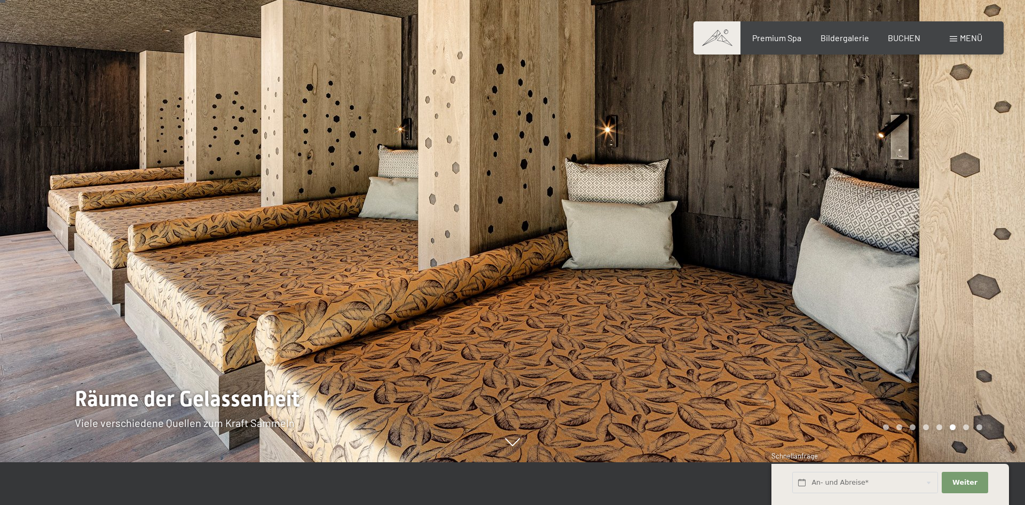
click at [966, 428] on div "Carousel Page 7" at bounding box center [966, 427] width 6 height 6
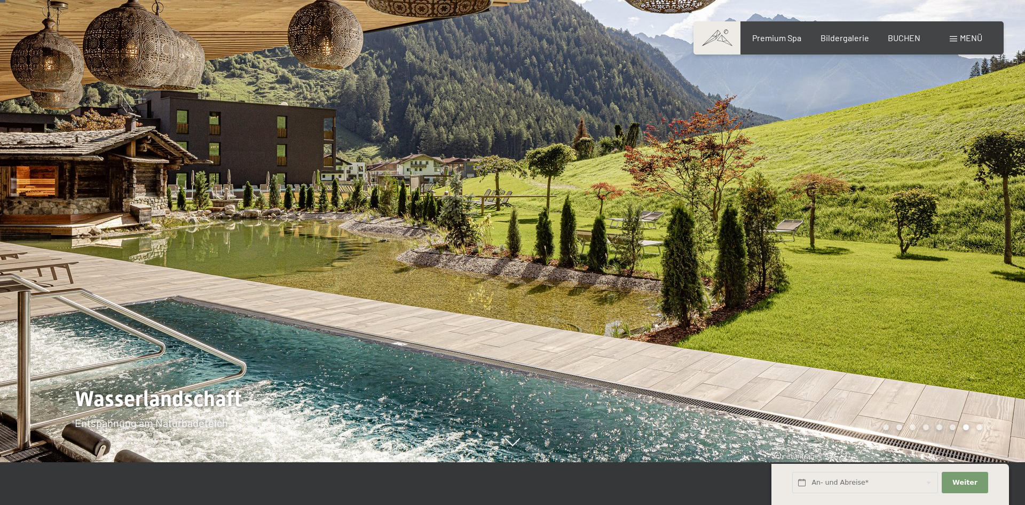
click at [966, 428] on div "Carousel Page 7 (Current Slide)" at bounding box center [966, 427] width 6 height 6
click at [980, 425] on div "Carousel Page 8" at bounding box center [980, 427] width 6 height 6
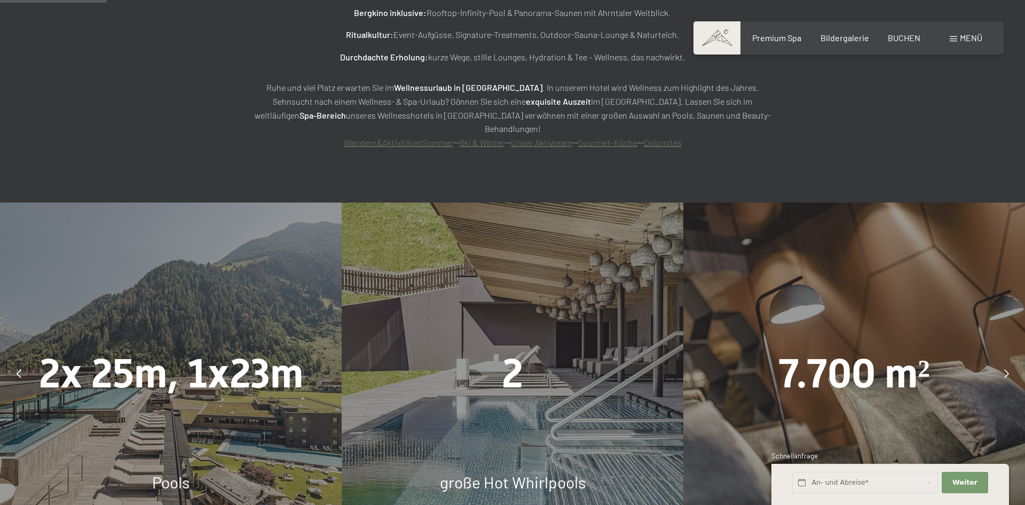
scroll to position [854, 0]
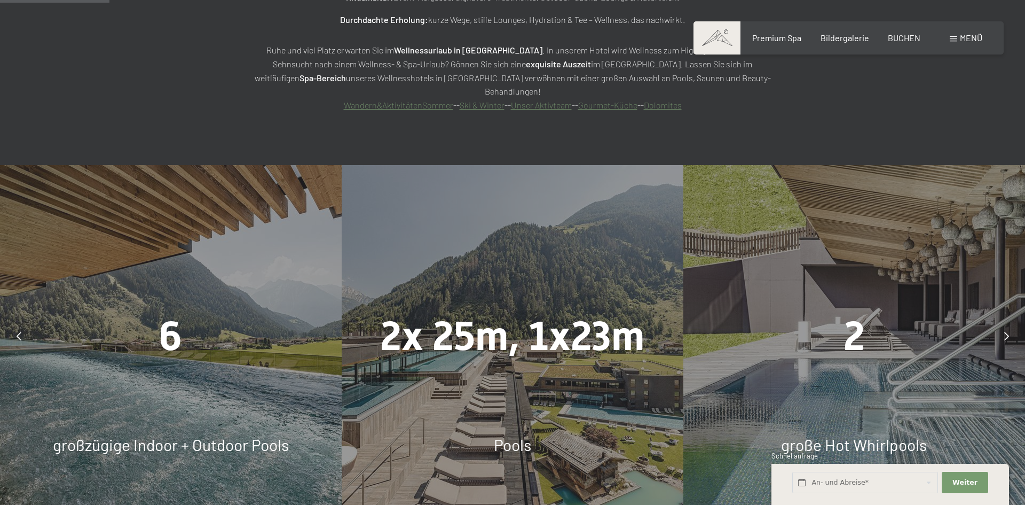
scroll to position [876, 0]
